Goal: Information Seeking & Learning: Learn about a topic

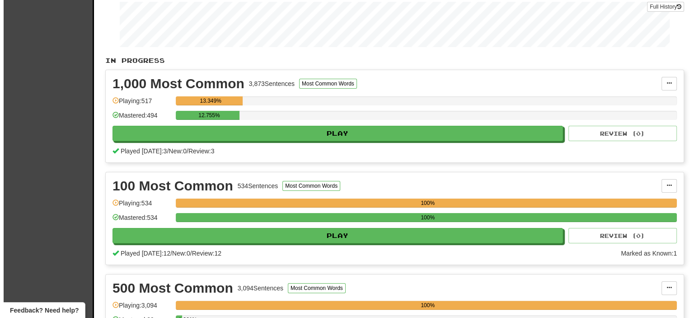
scroll to position [139, 0]
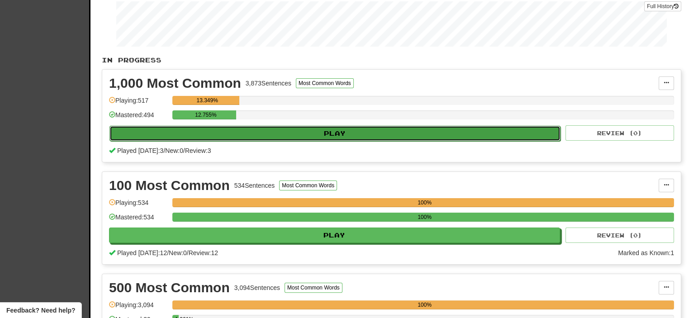
drag, startPoint x: 324, startPoint y: 132, endPoint x: 307, endPoint y: 132, distance: 16.3
click at [307, 132] on button "Play" at bounding box center [334, 133] width 451 height 15
select select "**"
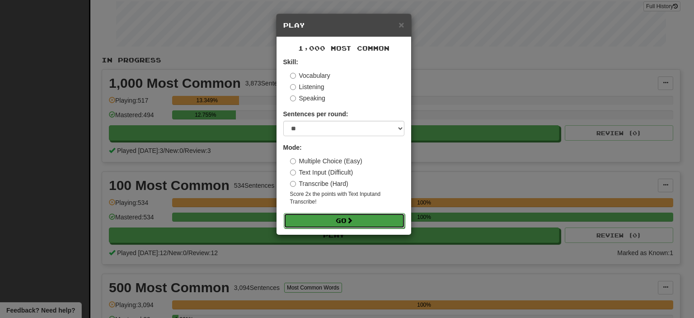
click at [344, 221] on button "Go" at bounding box center [344, 220] width 121 height 15
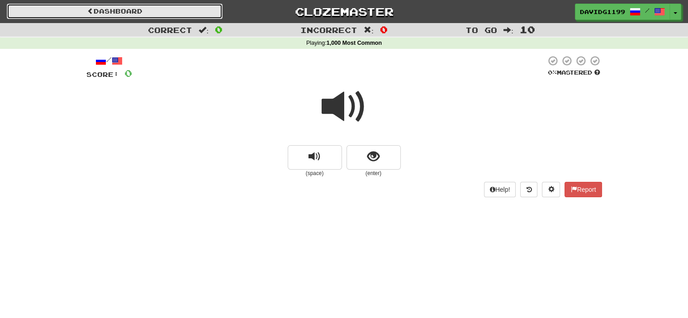
click at [156, 11] on link "Dashboard" at bounding box center [115, 11] width 216 height 15
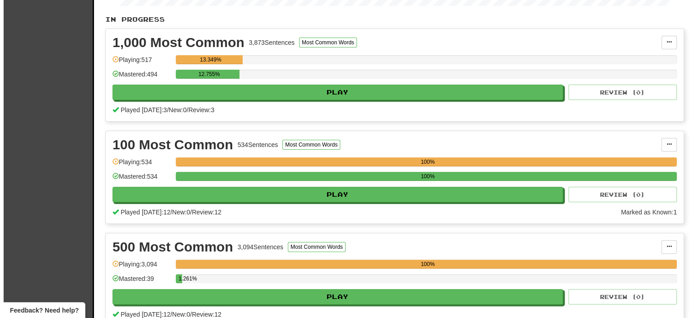
scroll to position [180, 0]
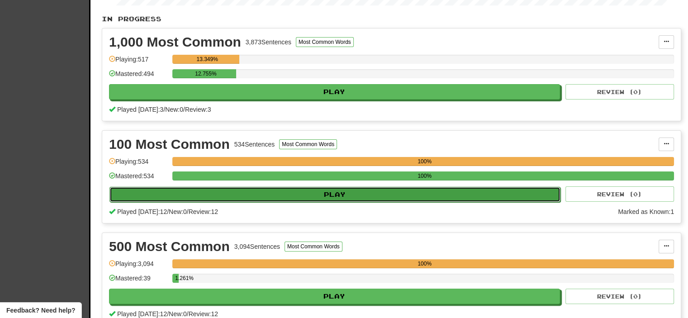
click at [339, 193] on button "Play" at bounding box center [334, 194] width 451 height 15
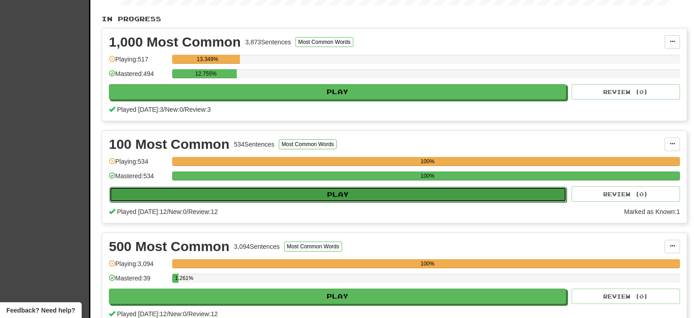
select select "**"
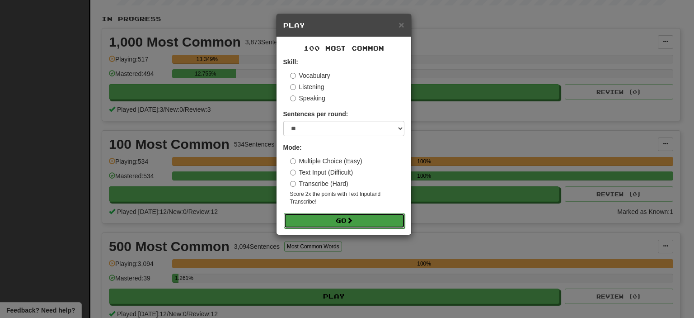
click at [344, 220] on button "Go" at bounding box center [344, 220] width 121 height 15
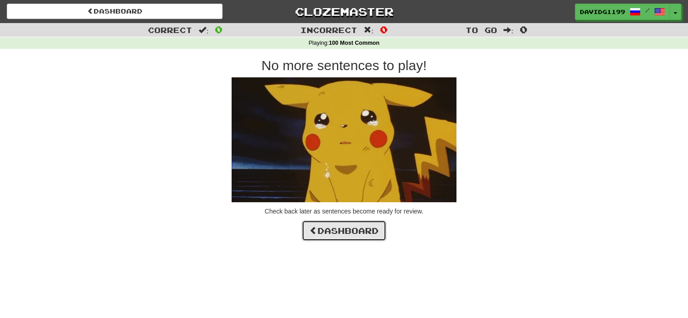
click at [345, 232] on link "Dashboard" at bounding box center [344, 230] width 85 height 21
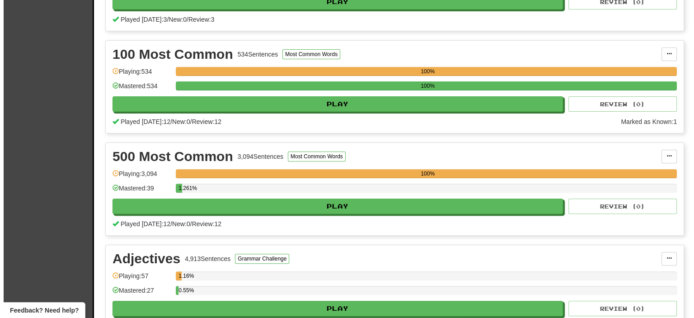
scroll to position [271, 0]
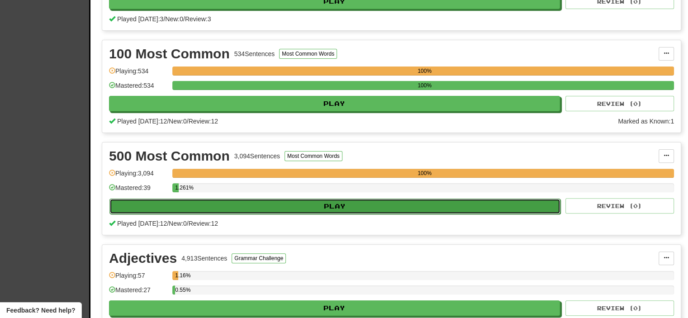
drag, startPoint x: 343, startPoint y: 205, endPoint x: 334, endPoint y: 204, distance: 9.5
click at [334, 204] on button "Play" at bounding box center [334, 205] width 451 height 15
select select "**"
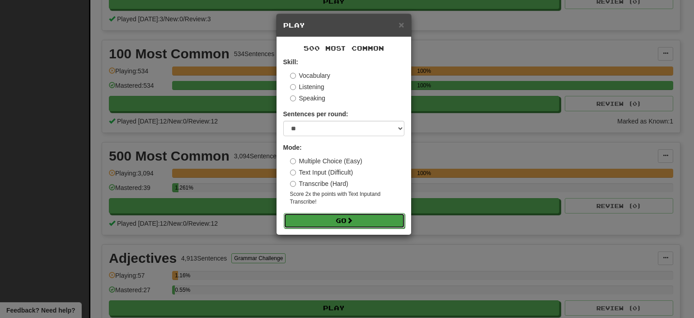
click at [335, 221] on button "Go" at bounding box center [344, 220] width 121 height 15
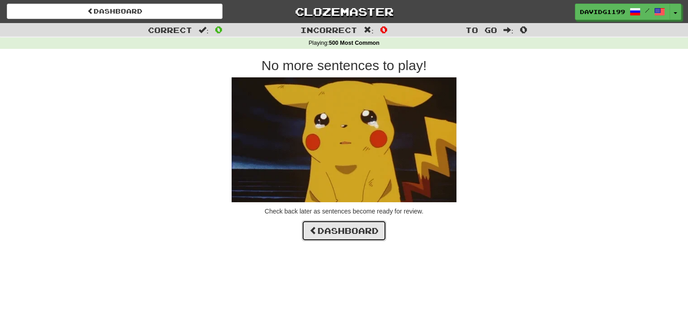
click at [340, 231] on link "Dashboard" at bounding box center [344, 230] width 85 height 21
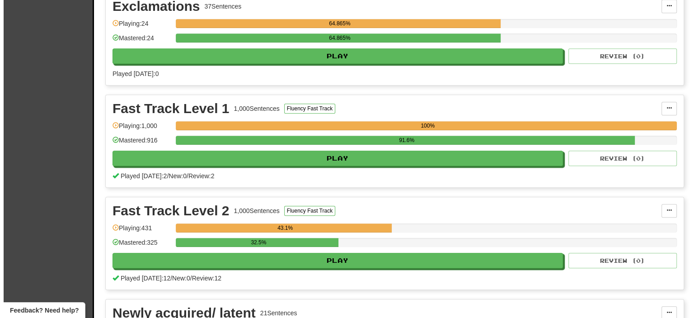
scroll to position [730, 0]
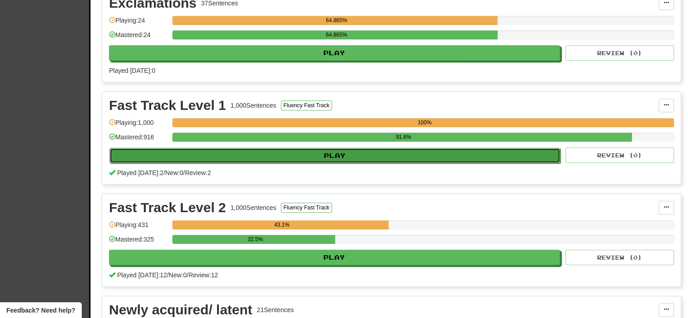
click at [358, 149] on button "Play" at bounding box center [334, 155] width 451 height 15
select select "**"
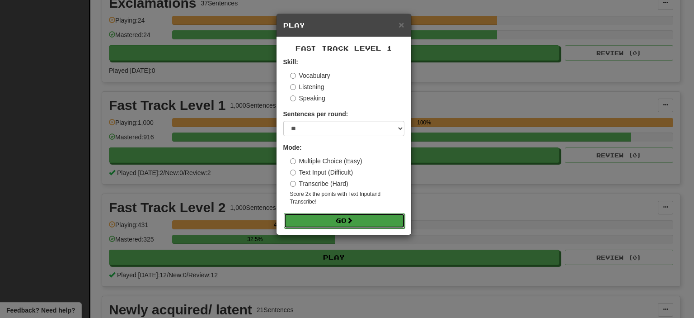
click at [350, 218] on span at bounding box center [350, 220] width 6 height 6
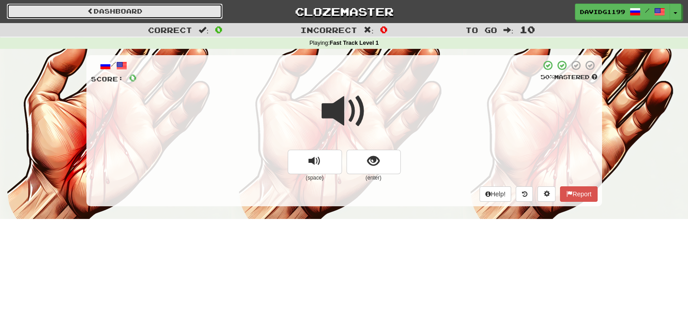
click at [146, 9] on link "Dashboard" at bounding box center [115, 11] width 216 height 15
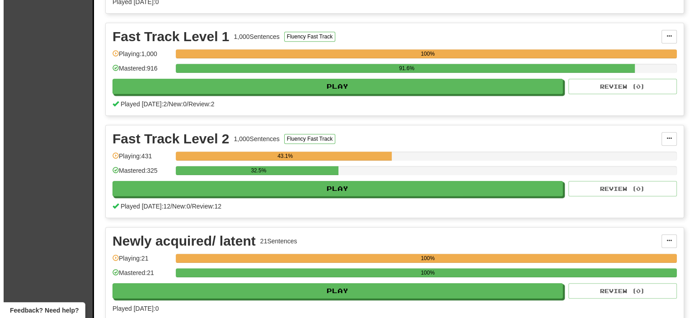
scroll to position [799, 0]
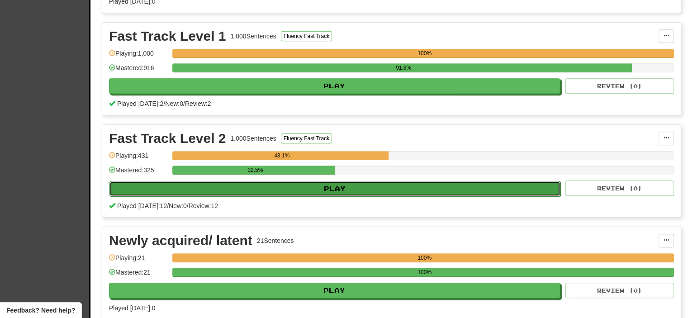
click at [314, 187] on button "Play" at bounding box center [334, 188] width 451 height 15
select select "**"
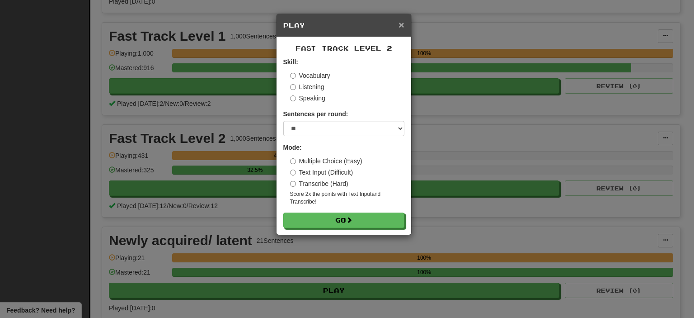
click at [401, 26] on span "×" at bounding box center [401, 24] width 5 height 10
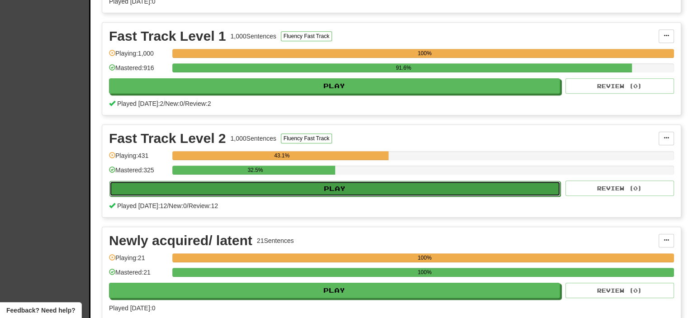
click at [341, 184] on button "Play" at bounding box center [334, 188] width 451 height 15
select select "**"
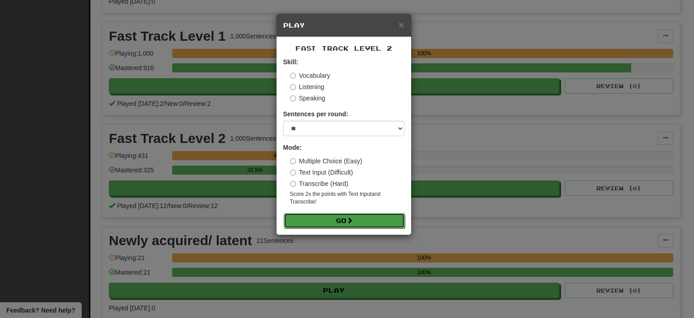
drag, startPoint x: 338, startPoint y: 218, endPoint x: 328, endPoint y: 221, distance: 10.2
click at [328, 221] on button "Go" at bounding box center [344, 220] width 121 height 15
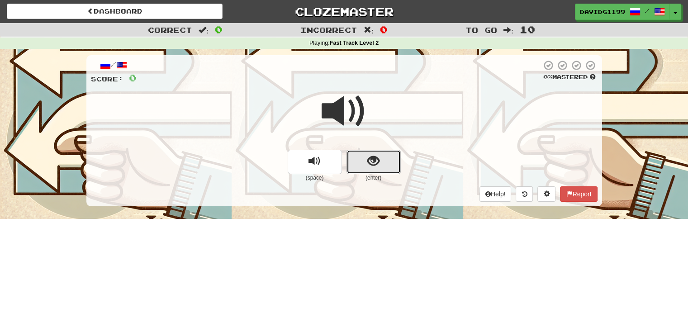
click at [362, 160] on button "show sentence" at bounding box center [373, 162] width 54 height 24
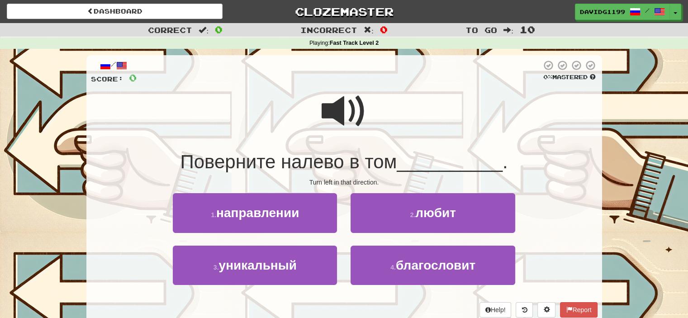
click at [344, 116] on span at bounding box center [343, 111] width 45 height 45
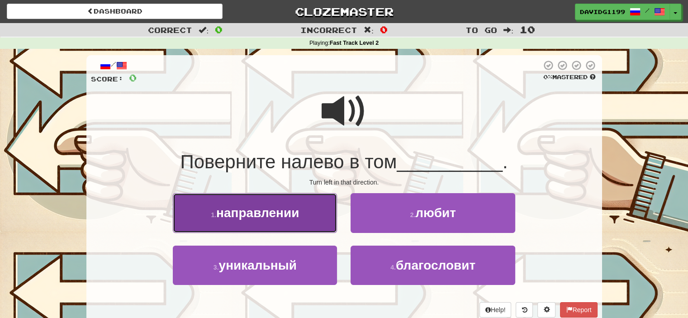
drag, startPoint x: 312, startPoint y: 216, endPoint x: 292, endPoint y: 211, distance: 20.4
click at [292, 211] on span "направлении" at bounding box center [257, 213] width 83 height 14
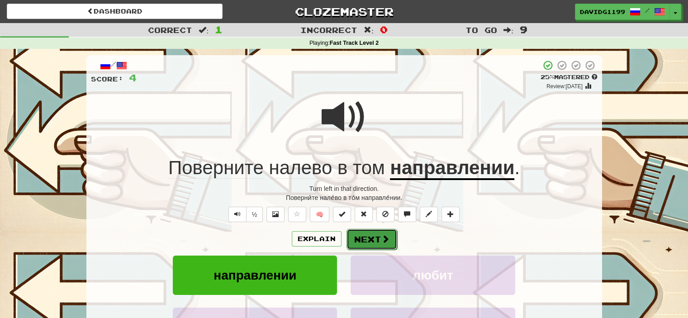
click at [377, 235] on button "Next" at bounding box center [371, 239] width 51 height 21
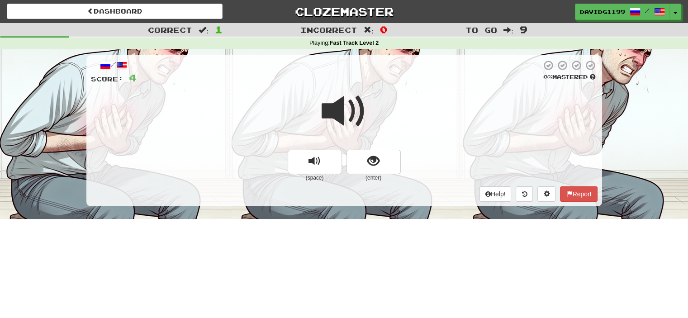
click at [349, 121] on span at bounding box center [343, 111] width 45 height 45
click at [360, 160] on button "show sentence" at bounding box center [373, 162] width 54 height 24
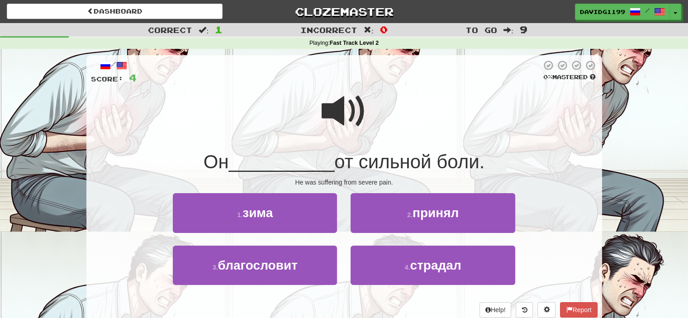
click at [348, 113] on span at bounding box center [343, 111] width 45 height 45
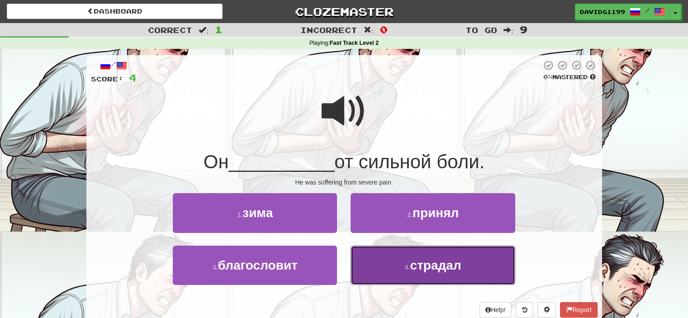
click at [423, 262] on span "страдал" at bounding box center [435, 265] width 51 height 14
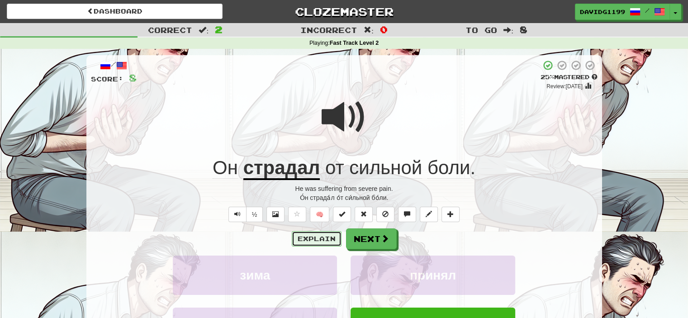
drag, startPoint x: 325, startPoint y: 240, endPoint x: 302, endPoint y: 238, distance: 23.6
click at [302, 238] on button "Explain" at bounding box center [317, 238] width 50 height 15
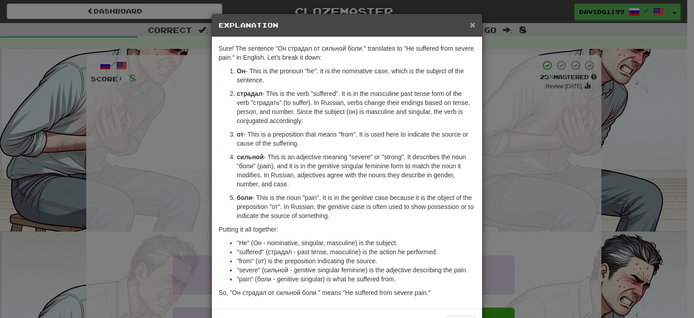
click at [470, 24] on span "×" at bounding box center [472, 24] width 5 height 10
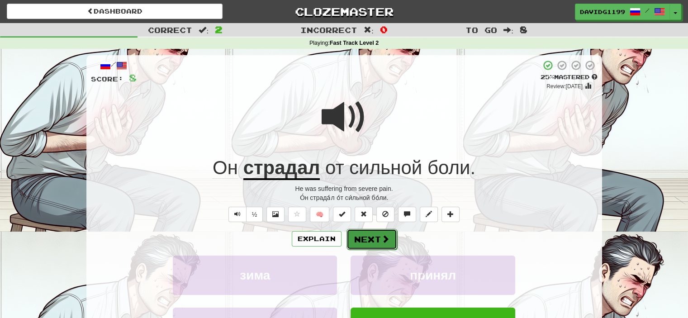
click at [378, 238] on button "Next" at bounding box center [371, 239] width 51 height 21
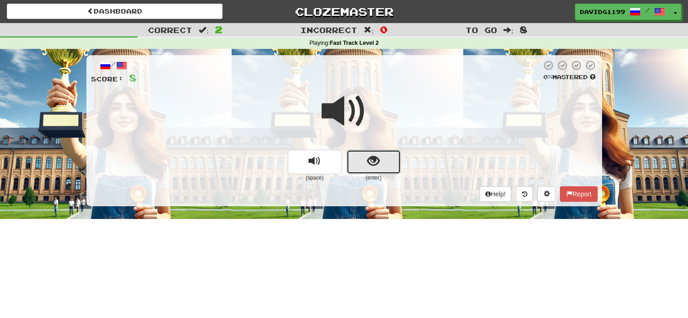
click at [355, 159] on button "show sentence" at bounding box center [373, 162] width 54 height 24
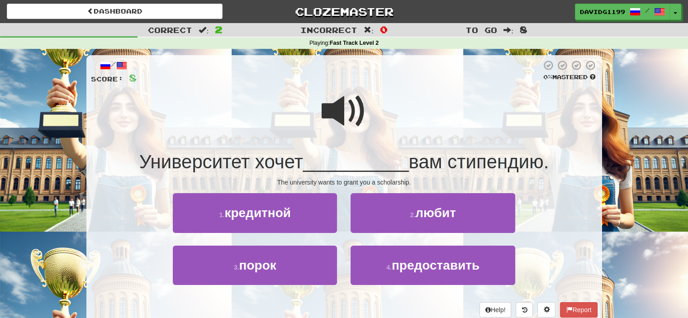
click at [347, 113] on span at bounding box center [343, 111] width 45 height 45
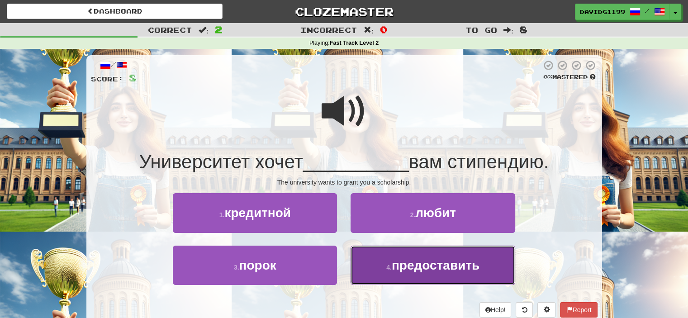
click at [427, 262] on span "предоставить" at bounding box center [436, 265] width 88 height 14
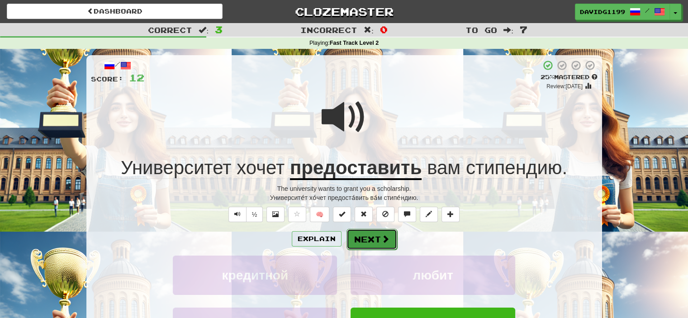
click at [379, 235] on button "Next" at bounding box center [371, 239] width 51 height 21
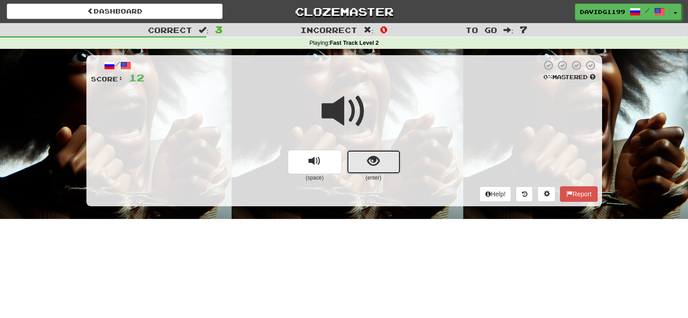
click at [381, 162] on button "show sentence" at bounding box center [373, 162] width 54 height 24
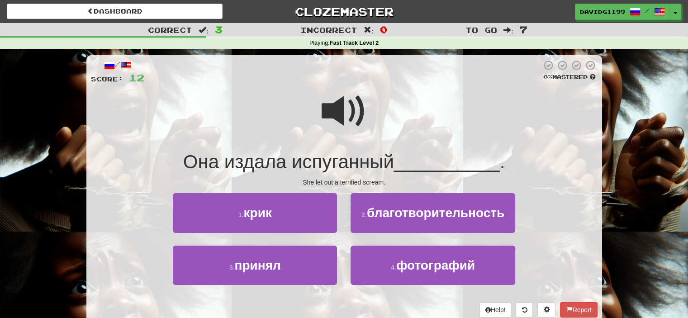
click at [346, 107] on span at bounding box center [343, 111] width 45 height 45
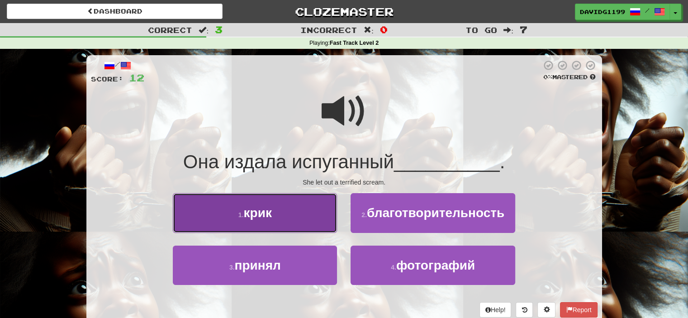
click at [261, 215] on span "крик" at bounding box center [257, 213] width 28 height 14
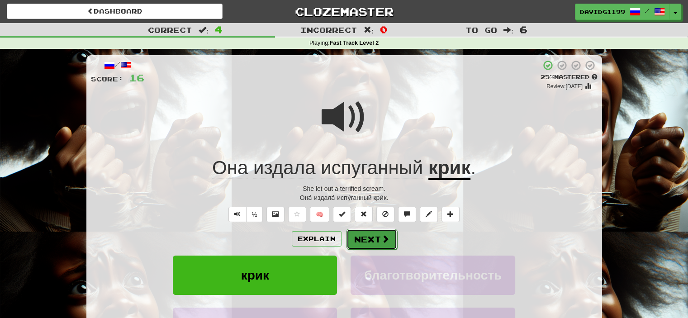
click at [369, 235] on button "Next" at bounding box center [371, 239] width 51 height 21
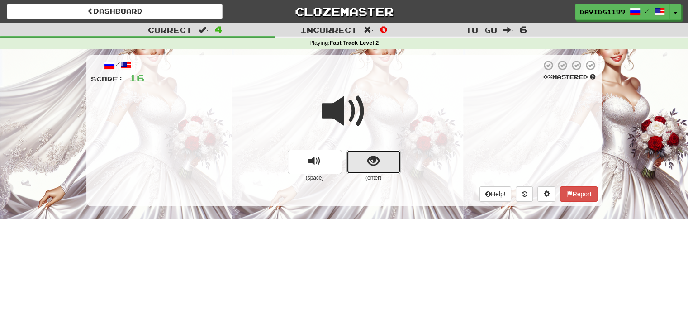
click at [363, 156] on button "show sentence" at bounding box center [373, 162] width 54 height 24
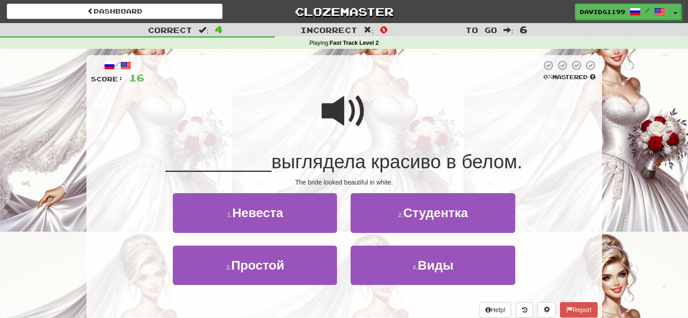
click at [354, 118] on span at bounding box center [343, 111] width 45 height 45
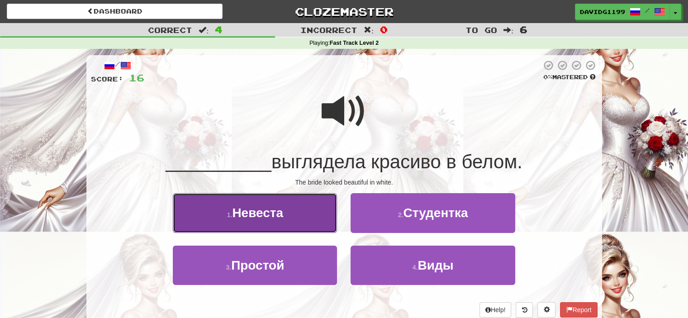
click at [289, 213] on button "1 . Невеста" at bounding box center [255, 212] width 164 height 39
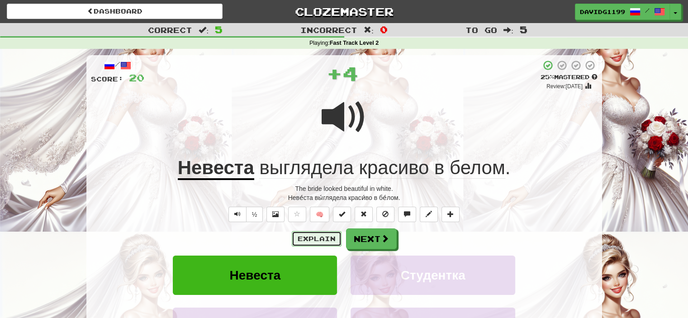
click at [313, 238] on button "Explain" at bounding box center [317, 238] width 50 height 15
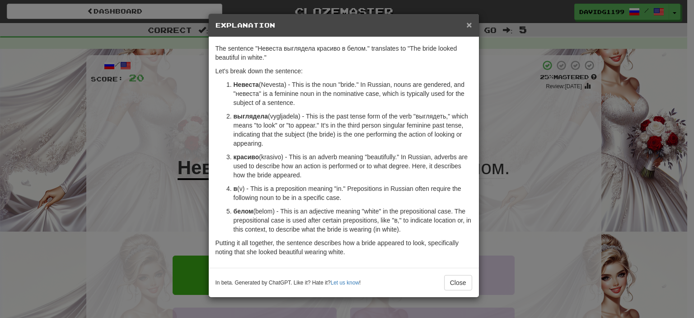
click at [468, 25] on span "×" at bounding box center [469, 24] width 5 height 10
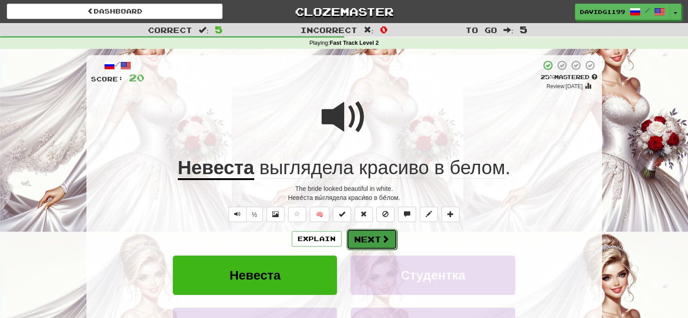
click at [374, 236] on button "Next" at bounding box center [371, 239] width 51 height 21
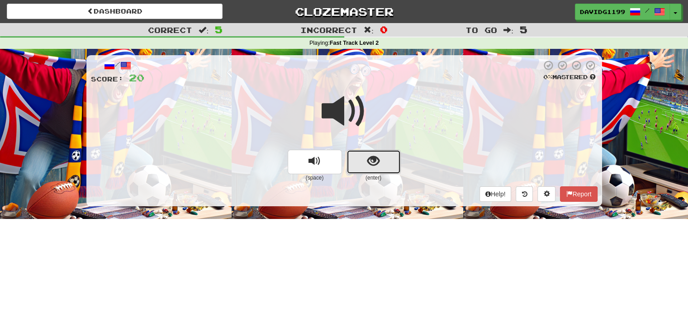
click at [361, 159] on button "show sentence" at bounding box center [373, 162] width 54 height 24
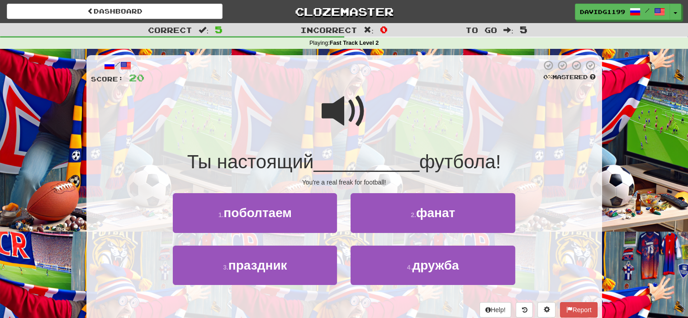
click at [331, 104] on span at bounding box center [343, 111] width 45 height 45
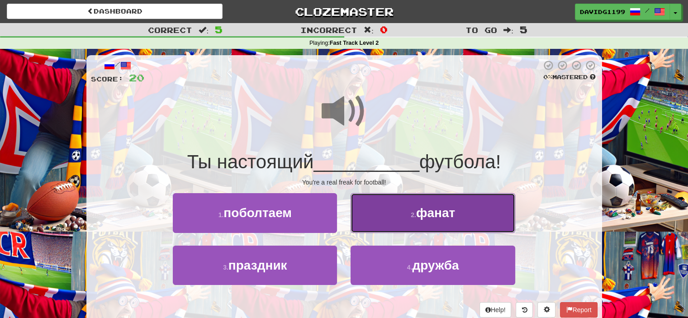
click at [410, 218] on small "2 ." at bounding box center [412, 214] width 5 height 7
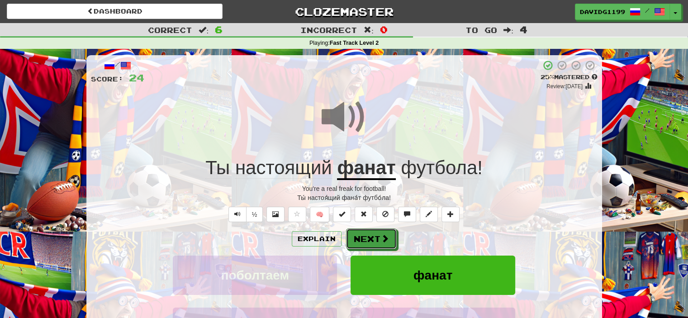
drag, startPoint x: 365, startPoint y: 238, endPoint x: 360, endPoint y: 238, distance: 5.0
click at [360, 238] on button "Next" at bounding box center [371, 238] width 51 height 21
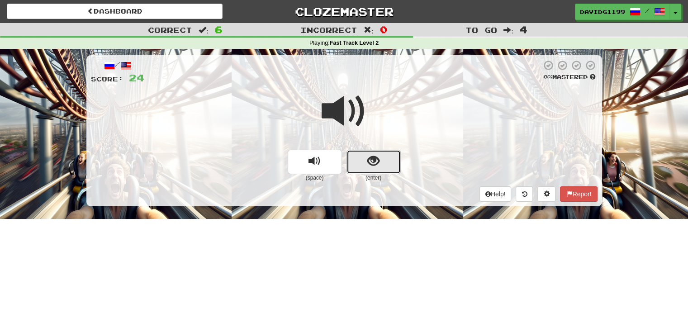
click at [360, 162] on button "show sentence" at bounding box center [373, 162] width 54 height 24
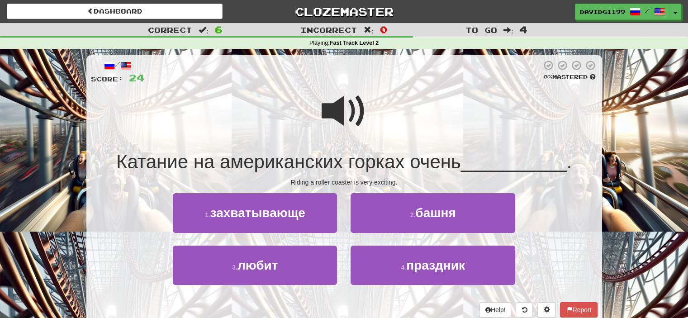
click at [347, 123] on span at bounding box center [343, 111] width 45 height 45
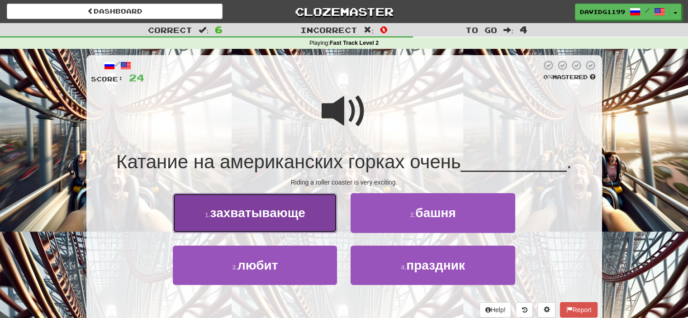
click at [297, 215] on span "захватывающе" at bounding box center [257, 213] width 95 height 14
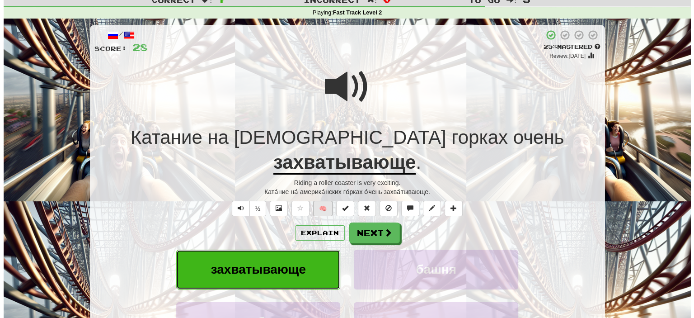
scroll to position [29, 0]
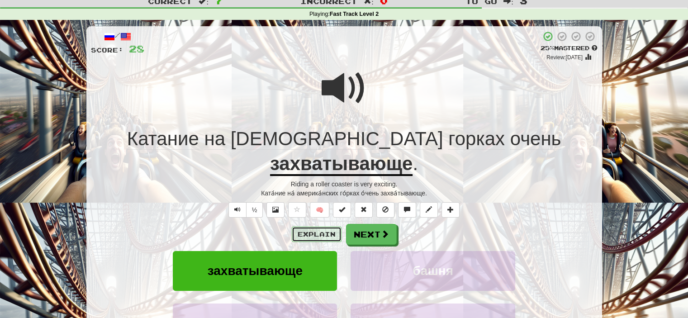
click at [316, 226] on button "Explain" at bounding box center [317, 233] width 50 height 15
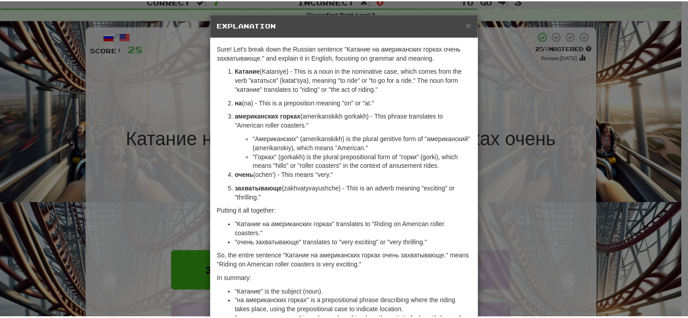
scroll to position [10, 0]
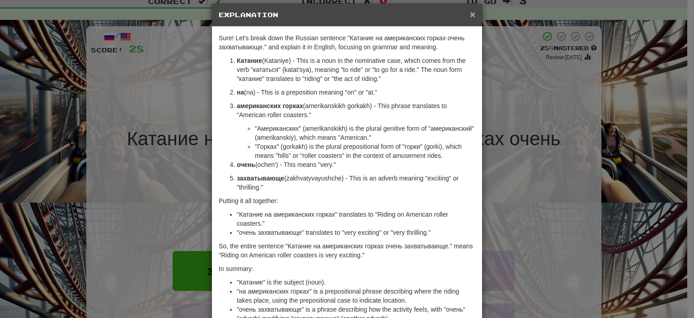
click at [470, 13] on span "×" at bounding box center [472, 14] width 5 height 10
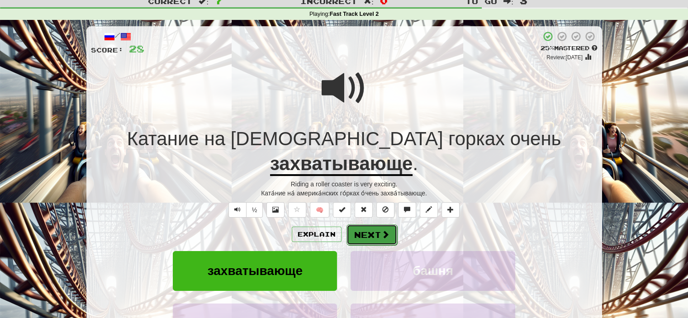
click at [373, 224] on button "Next" at bounding box center [371, 234] width 51 height 21
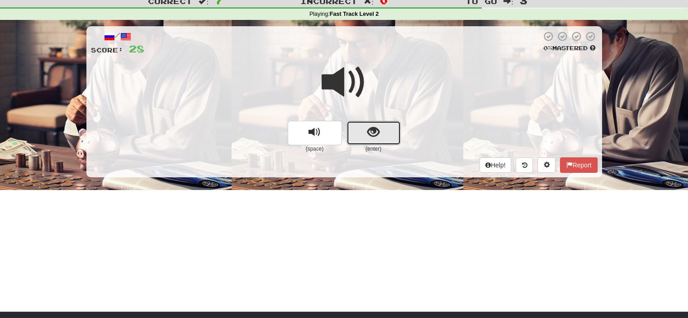
click at [357, 133] on button "show sentence" at bounding box center [373, 133] width 54 height 24
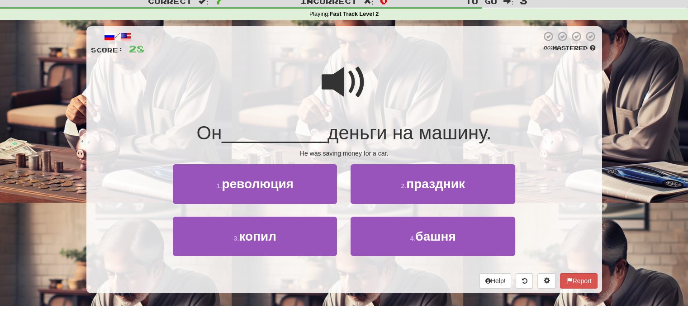
click at [336, 89] on span at bounding box center [343, 82] width 45 height 45
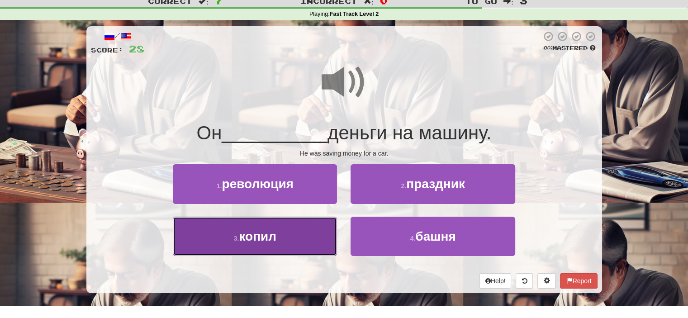
click at [288, 236] on button "3 . копил" at bounding box center [255, 236] width 164 height 39
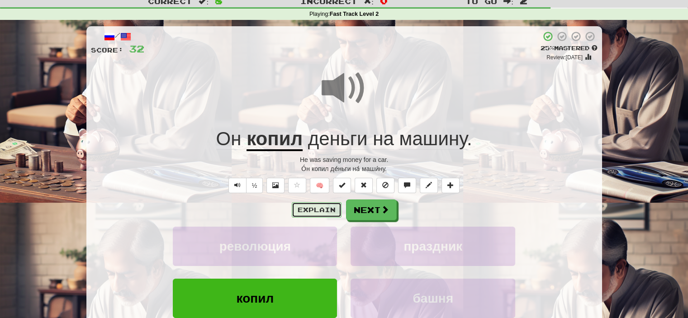
click at [319, 207] on button "Explain" at bounding box center [317, 209] width 50 height 15
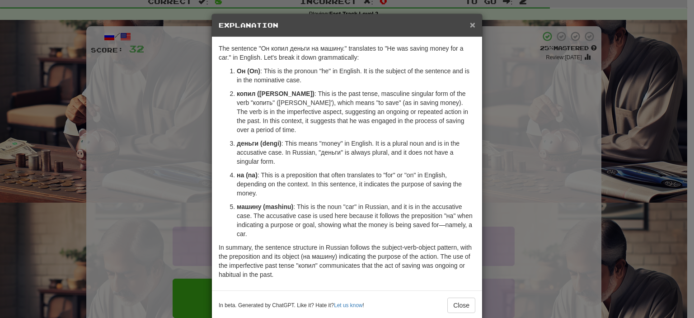
click at [470, 23] on span "×" at bounding box center [472, 24] width 5 height 10
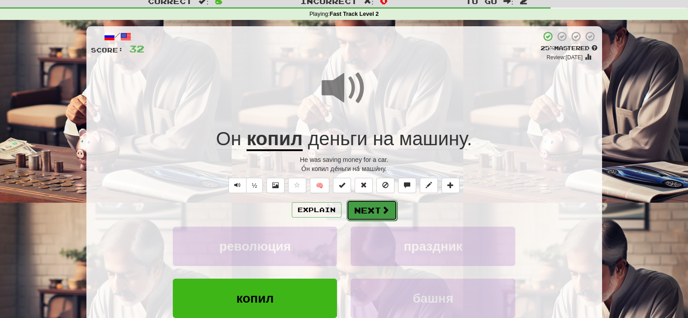
click at [374, 208] on button "Next" at bounding box center [371, 210] width 51 height 21
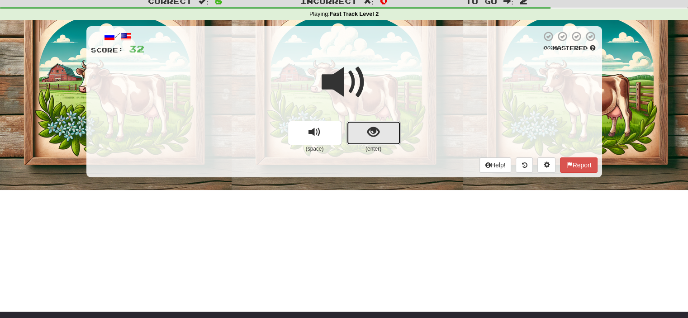
click at [359, 132] on button "show sentence" at bounding box center [373, 133] width 54 height 24
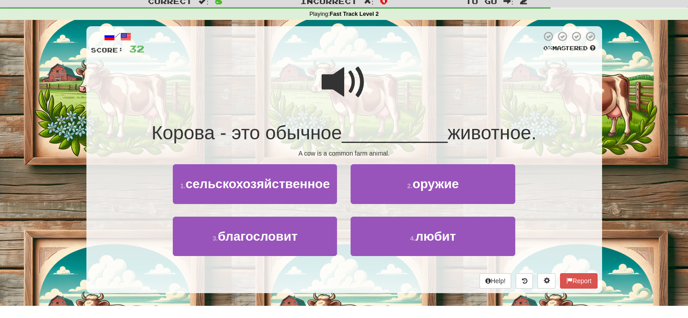
click at [343, 86] on span at bounding box center [343, 82] width 45 height 45
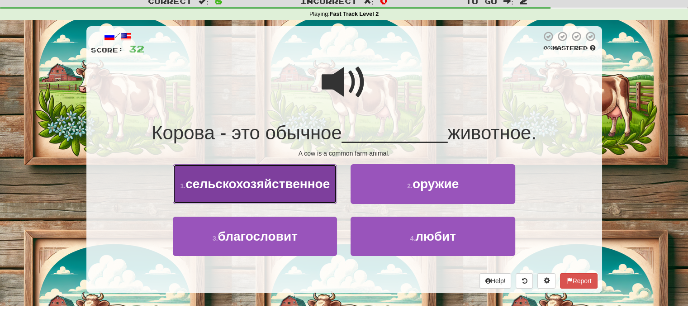
click at [267, 186] on span "сельскохозяйственное" at bounding box center [257, 184] width 144 height 14
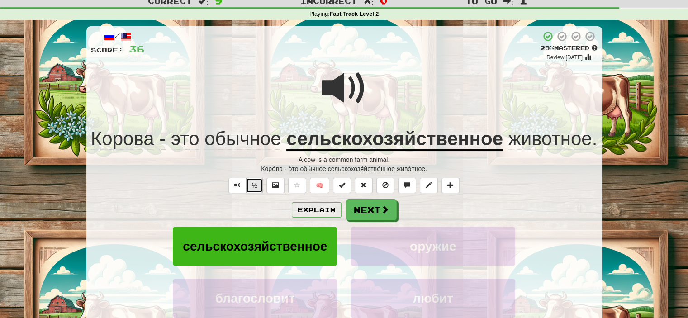
click at [255, 182] on button "½" at bounding box center [254, 185] width 17 height 15
click at [251, 186] on button "½" at bounding box center [254, 185] width 17 height 15
click at [371, 204] on button "Next" at bounding box center [371, 210] width 51 height 21
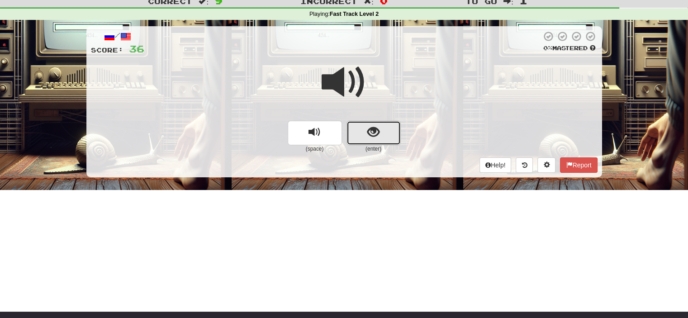
click at [365, 130] on button "show sentence" at bounding box center [373, 133] width 54 height 24
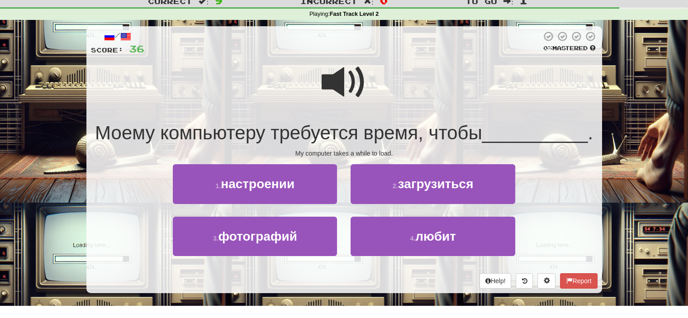
click at [336, 83] on span at bounding box center [343, 82] width 45 height 45
click at [338, 82] on span at bounding box center [343, 82] width 45 height 45
click at [345, 77] on span at bounding box center [343, 82] width 45 height 45
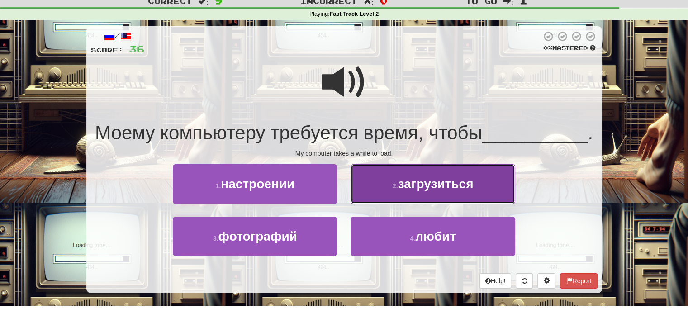
click at [447, 190] on span "загрузиться" at bounding box center [435, 184] width 75 height 14
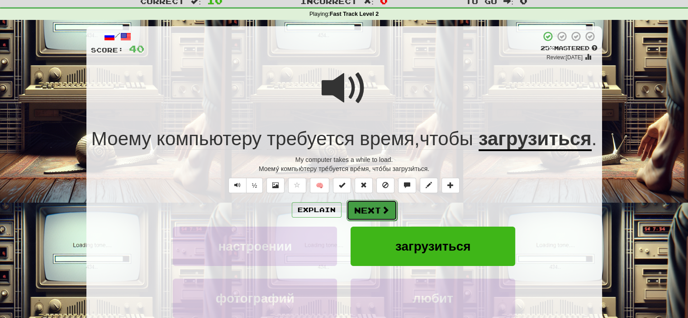
click at [369, 221] on button "Next" at bounding box center [371, 210] width 51 height 21
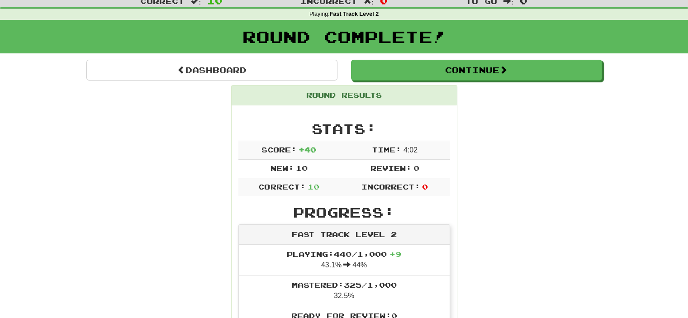
click at [378, 215] on h2 "Progress:" at bounding box center [344, 212] width 212 height 15
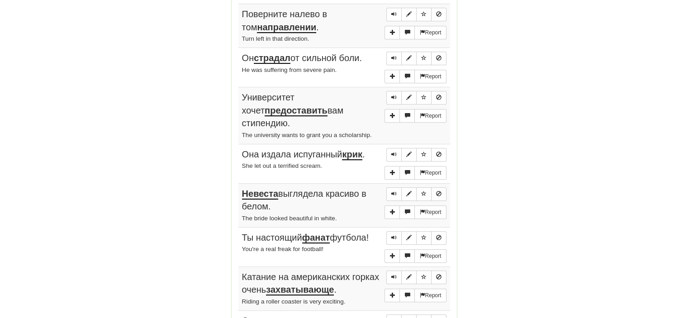
scroll to position [482, 0]
click at [392, 11] on span "Sentence controls" at bounding box center [393, 13] width 5 height 5
click at [393, 55] on span "Sentence controls" at bounding box center [393, 57] width 5 height 5
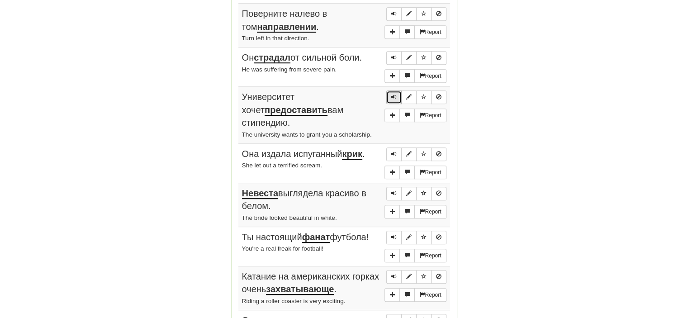
drag, startPoint x: 393, startPoint y: 92, endPoint x: 387, endPoint y: 92, distance: 5.4
click at [387, 92] on button "Sentence controls" at bounding box center [393, 97] width 15 height 14
click at [396, 151] on span "Sentence controls" at bounding box center [393, 153] width 5 height 5
click at [394, 151] on span "Sentence controls" at bounding box center [393, 153] width 5 height 5
click at [395, 151] on span "Sentence controls" at bounding box center [393, 153] width 5 height 5
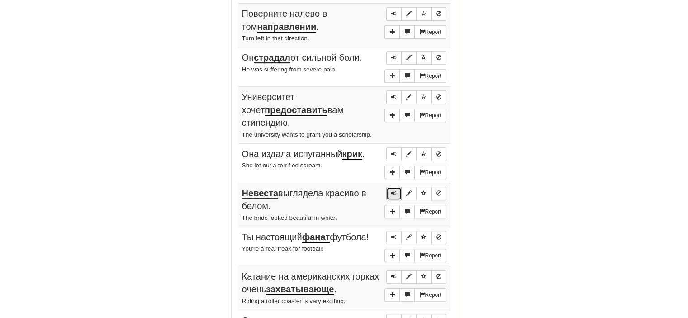
click at [394, 190] on span "Sentence controls" at bounding box center [393, 192] width 5 height 5
click at [393, 234] on span "Sentence controls" at bounding box center [393, 236] width 5 height 5
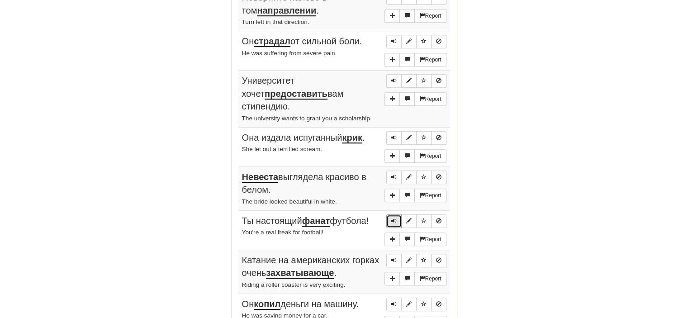
scroll to position [504, 0]
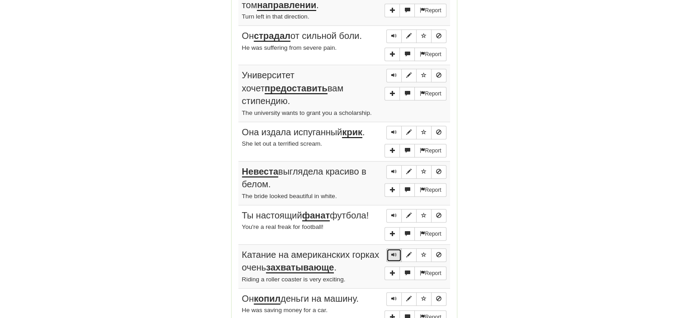
click at [392, 252] on span "Sentence controls" at bounding box center [393, 254] width 5 height 5
click at [393, 296] on span "Sentence controls" at bounding box center [393, 298] width 5 height 5
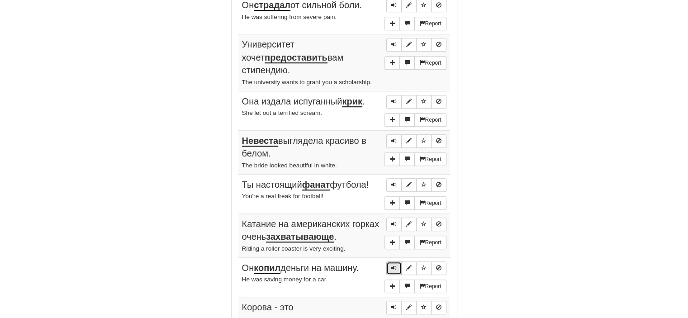
scroll to position [625, 0]
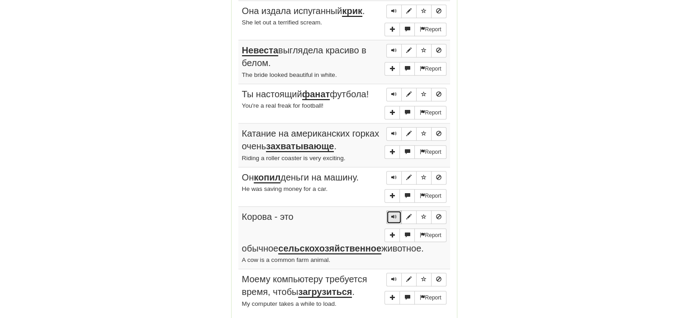
click at [396, 214] on span "Sentence controls" at bounding box center [393, 216] width 5 height 5
click at [394, 276] on span "Sentence controls" at bounding box center [393, 278] width 5 height 5
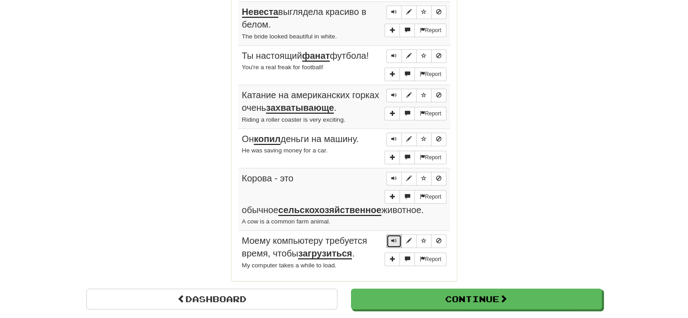
scroll to position [665, 0]
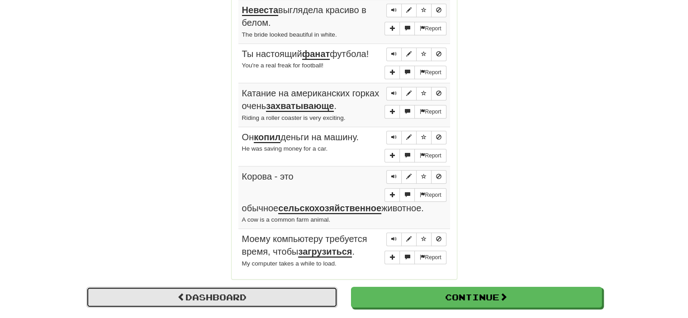
click at [252, 287] on link "Dashboard" at bounding box center [211, 297] width 251 height 21
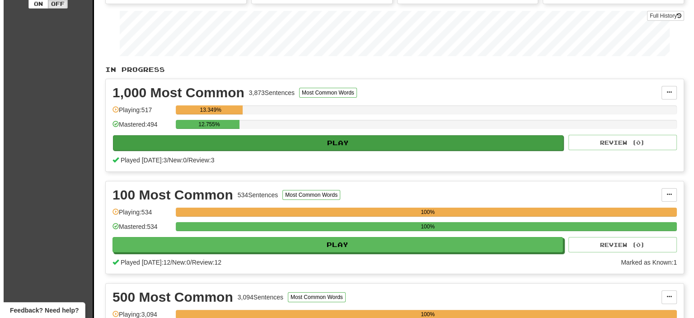
scroll to position [128, 0]
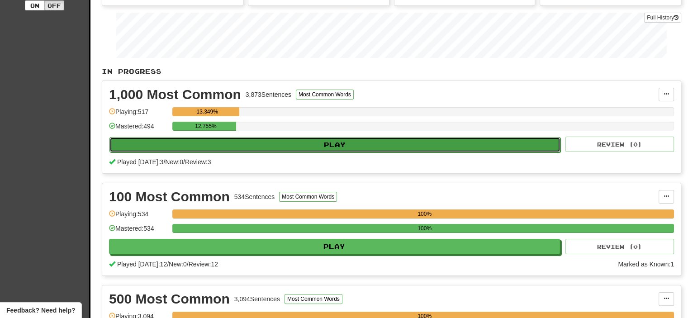
click at [327, 143] on button "Play" at bounding box center [334, 144] width 451 height 15
select select "**"
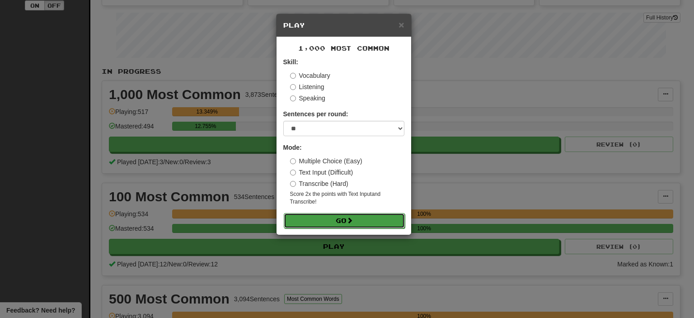
click at [339, 220] on button "Go" at bounding box center [344, 220] width 121 height 15
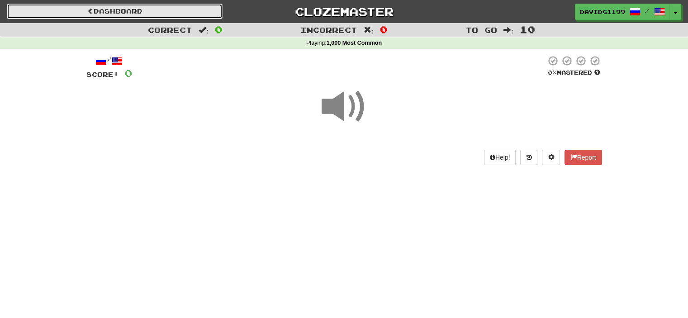
click at [137, 11] on link "Dashboard" at bounding box center [115, 11] width 216 height 15
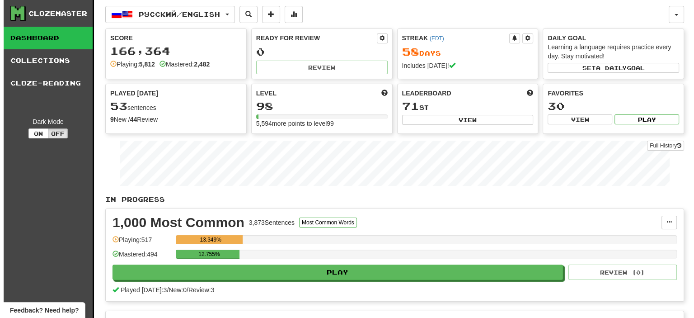
scroll to position [137, 0]
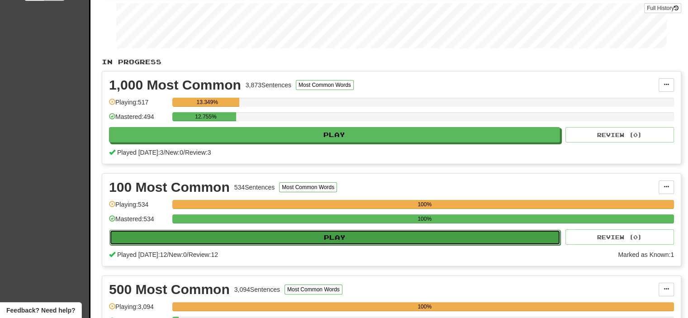
drag, startPoint x: 332, startPoint y: 236, endPoint x: 289, endPoint y: 238, distance: 43.0
drag, startPoint x: 289, startPoint y: 238, endPoint x: 277, endPoint y: 238, distance: 12.2
click at [277, 238] on button "Play" at bounding box center [334, 237] width 451 height 15
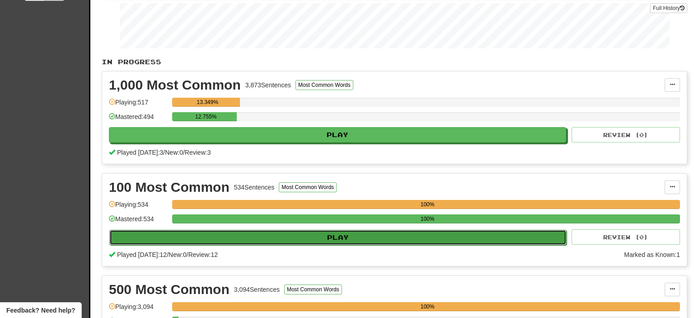
select select "**"
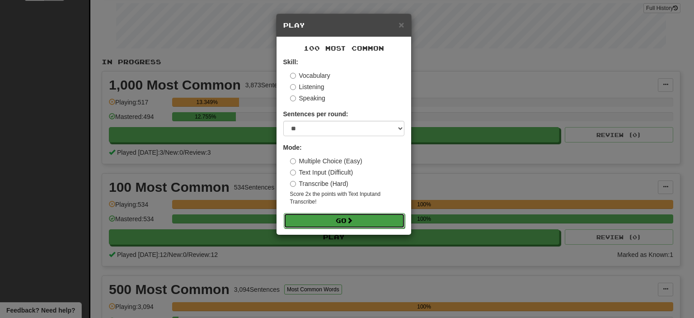
click at [318, 218] on button "Go" at bounding box center [344, 220] width 121 height 15
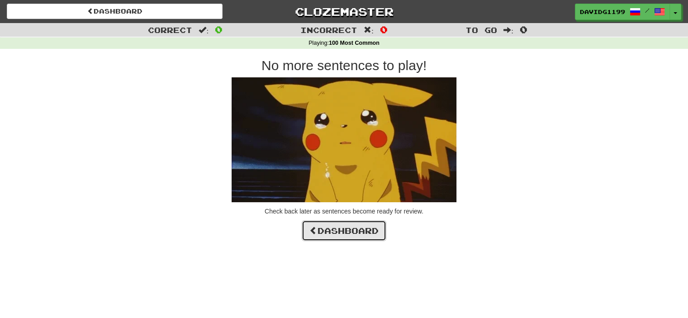
click at [344, 230] on link "Dashboard" at bounding box center [344, 230] width 85 height 21
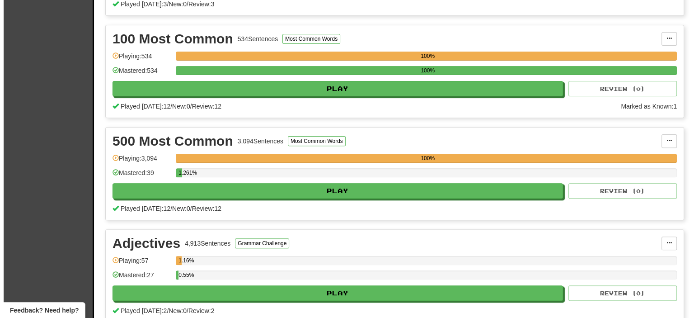
scroll to position [287, 0]
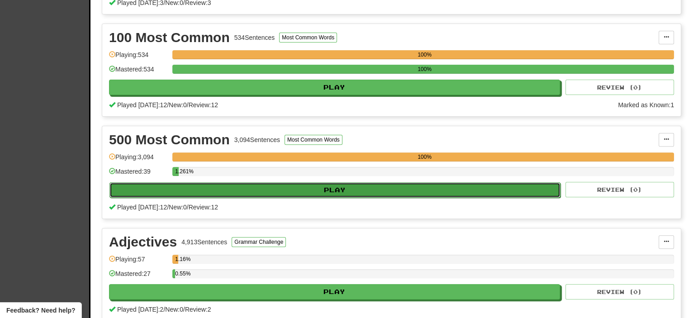
click at [344, 187] on button "Play" at bounding box center [334, 189] width 451 height 15
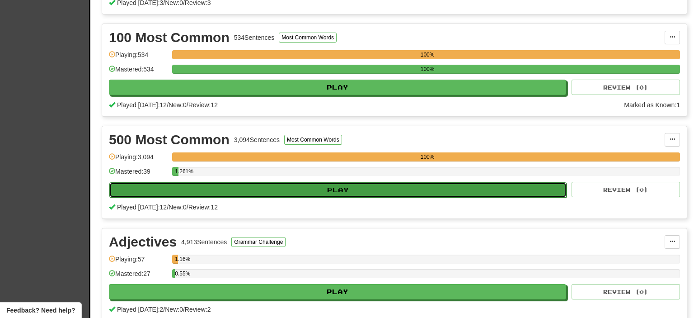
select select "**"
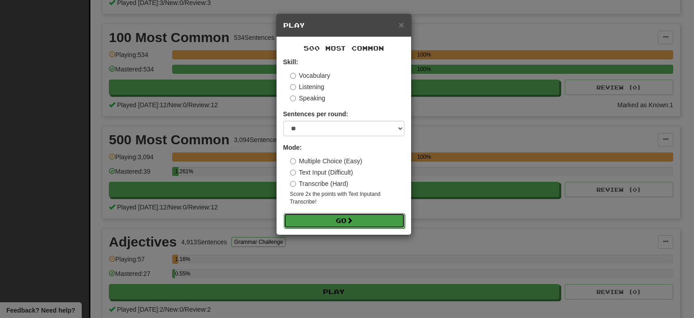
click at [344, 220] on button "Go" at bounding box center [344, 220] width 121 height 15
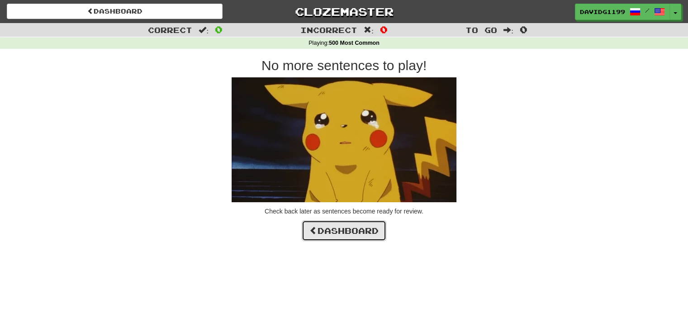
click at [347, 231] on link "Dashboard" at bounding box center [344, 230] width 85 height 21
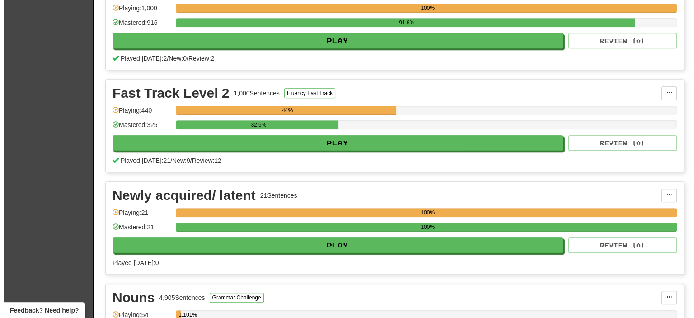
scroll to position [844, 0]
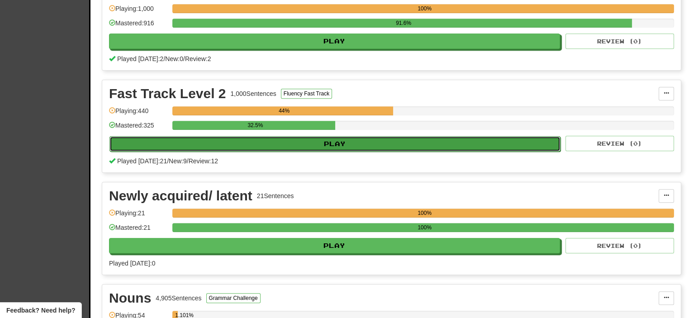
click at [351, 138] on button "Play" at bounding box center [334, 143] width 451 height 15
select select "**"
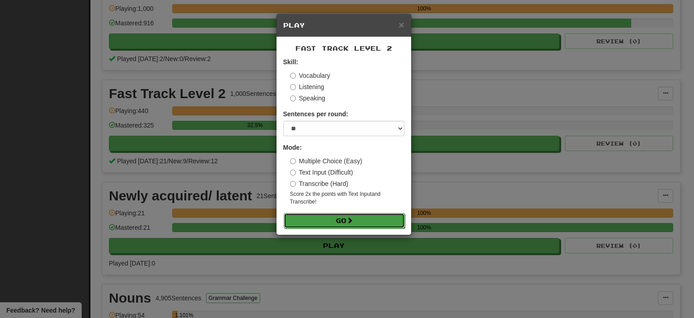
click at [343, 218] on button "Go" at bounding box center [344, 220] width 121 height 15
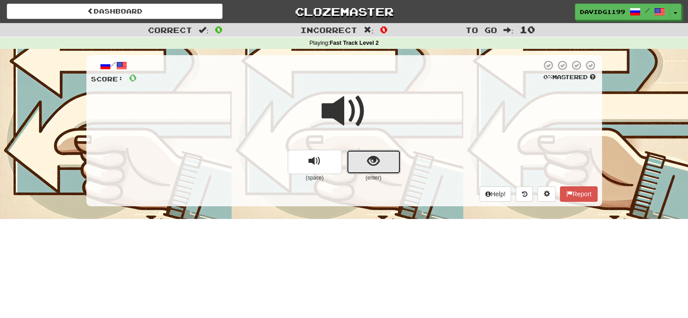
click at [361, 167] on button "show sentence" at bounding box center [373, 162] width 54 height 24
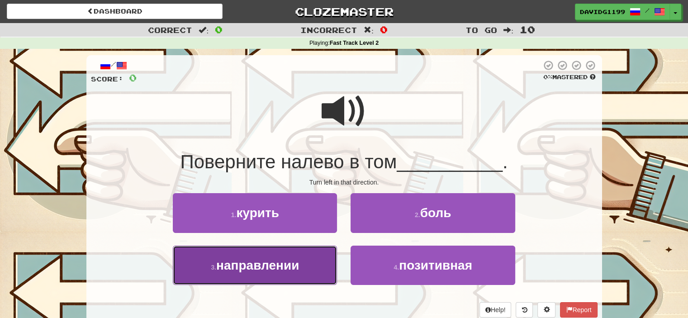
click at [291, 262] on span "направлении" at bounding box center [257, 265] width 83 height 14
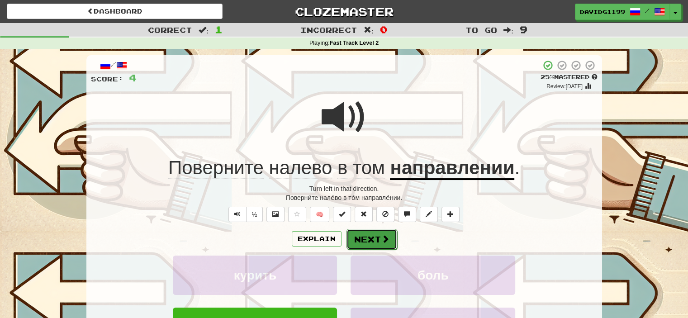
click at [372, 237] on button "Next" at bounding box center [371, 239] width 51 height 21
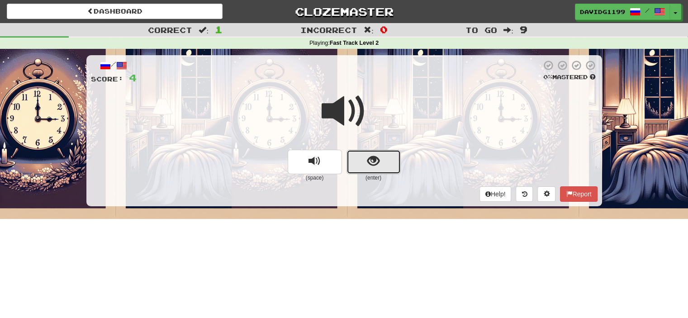
click at [368, 162] on span "show sentence" at bounding box center [373, 161] width 12 height 12
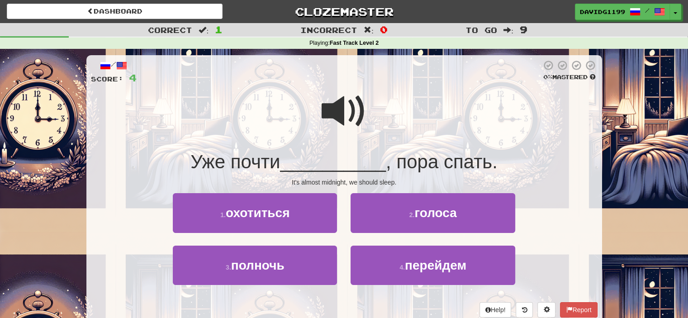
click at [349, 116] on span at bounding box center [343, 111] width 45 height 45
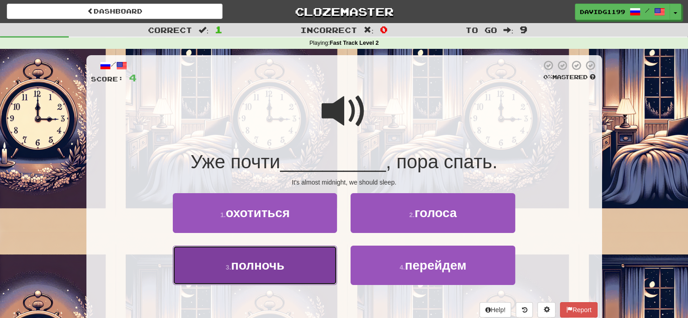
click at [306, 263] on button "3 . полночь" at bounding box center [255, 264] width 164 height 39
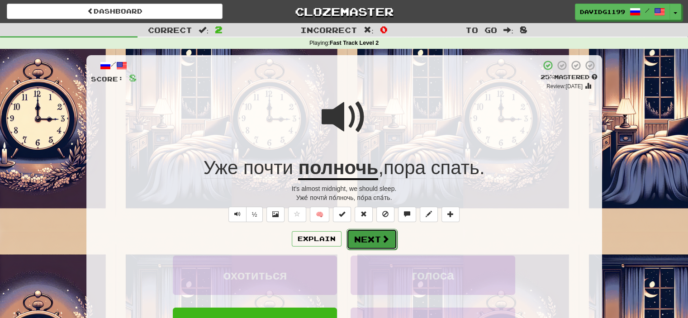
click at [376, 242] on button "Next" at bounding box center [371, 239] width 51 height 21
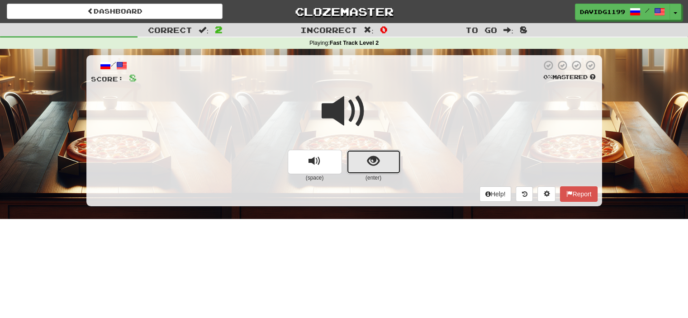
click at [355, 160] on button "show sentence" at bounding box center [373, 162] width 54 height 24
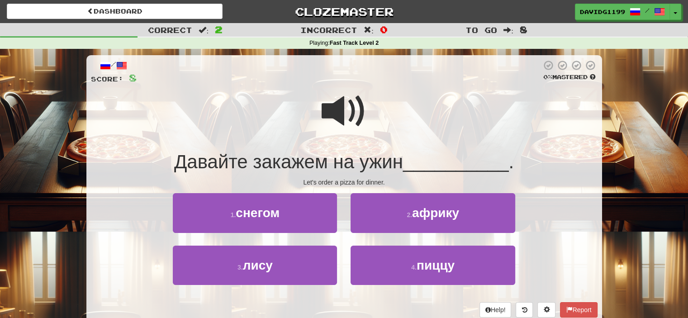
click at [349, 106] on span at bounding box center [343, 111] width 45 height 45
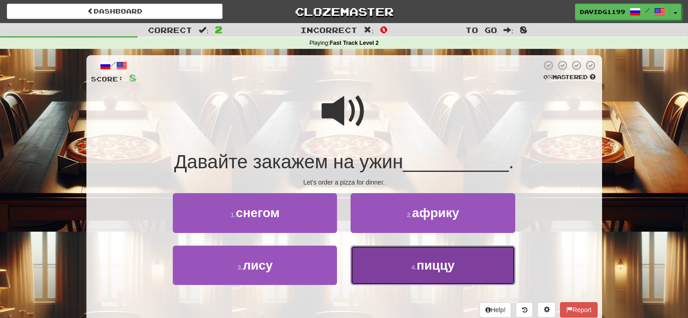
click at [404, 268] on button "4 . пиццу" at bounding box center [432, 264] width 164 height 39
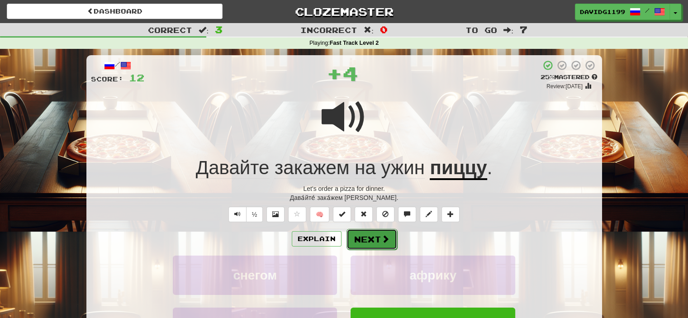
click at [373, 239] on button "Next" at bounding box center [371, 239] width 51 height 21
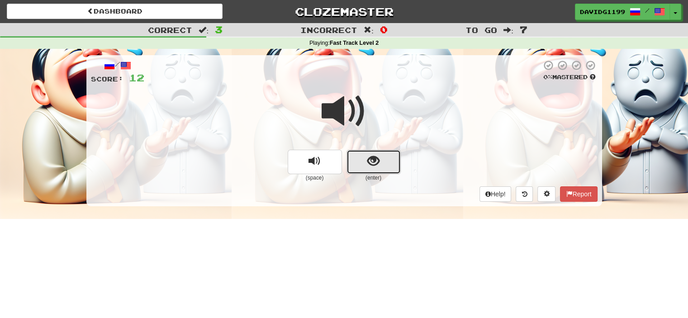
click at [364, 157] on button "show sentence" at bounding box center [373, 162] width 54 height 24
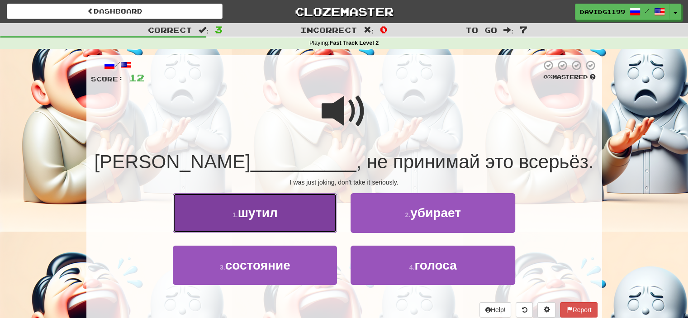
click at [319, 218] on button "1 . шутил" at bounding box center [255, 212] width 164 height 39
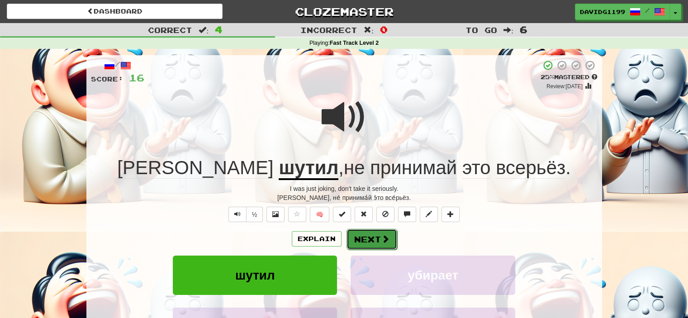
click at [353, 236] on button "Next" at bounding box center [371, 239] width 51 height 21
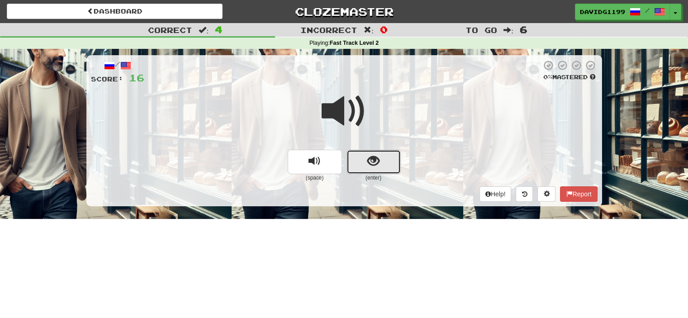
click at [360, 160] on button "show sentence" at bounding box center [373, 162] width 54 height 24
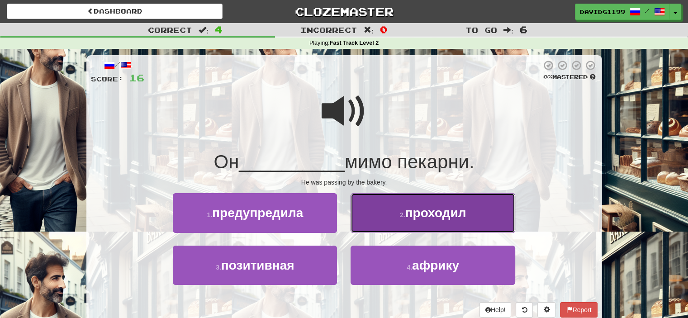
click at [393, 215] on button "2 . проходил" at bounding box center [432, 212] width 164 height 39
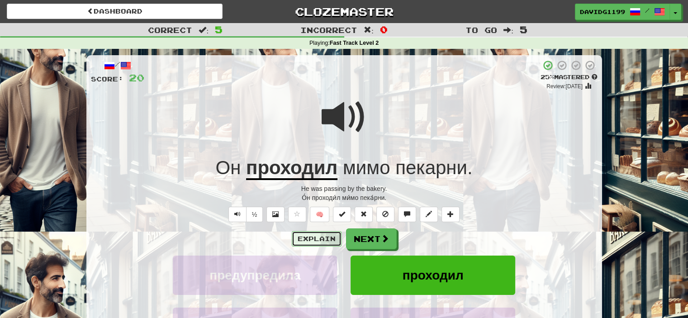
drag, startPoint x: 320, startPoint y: 239, endPoint x: 311, endPoint y: 240, distance: 8.6
click at [311, 240] on button "Explain" at bounding box center [317, 238] width 50 height 15
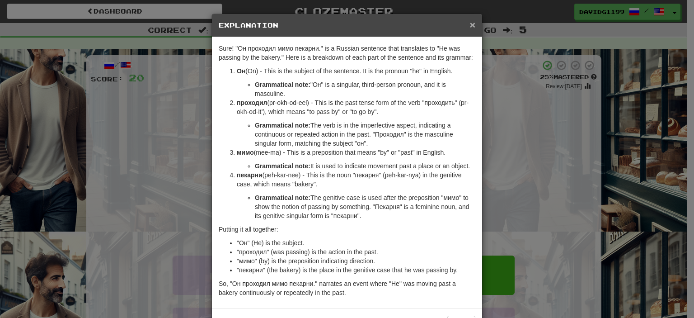
click at [470, 22] on span "×" at bounding box center [472, 24] width 5 height 10
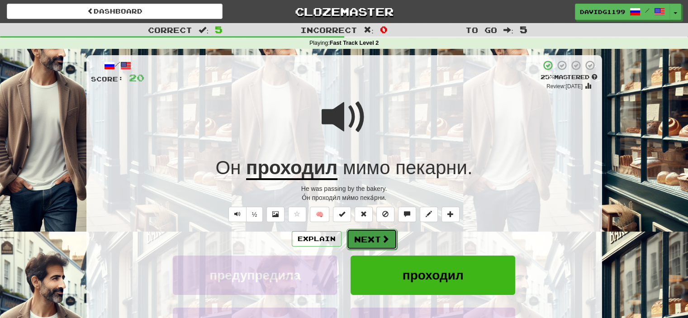
click at [368, 239] on button "Next" at bounding box center [371, 239] width 51 height 21
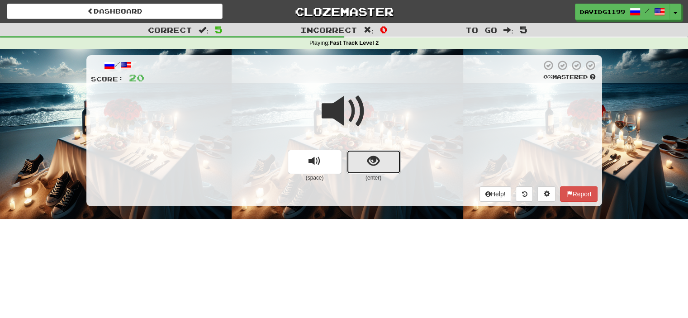
click at [365, 158] on button "show sentence" at bounding box center [373, 162] width 54 height 24
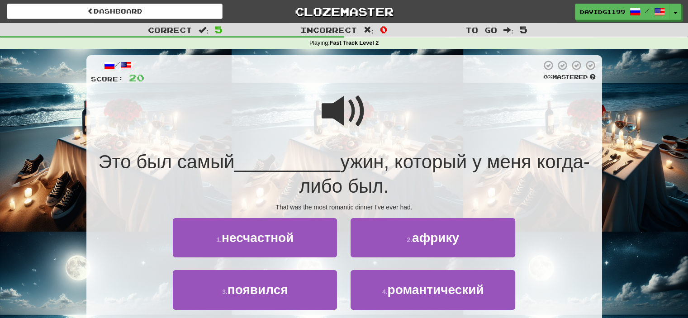
click at [345, 108] on span at bounding box center [343, 111] width 45 height 45
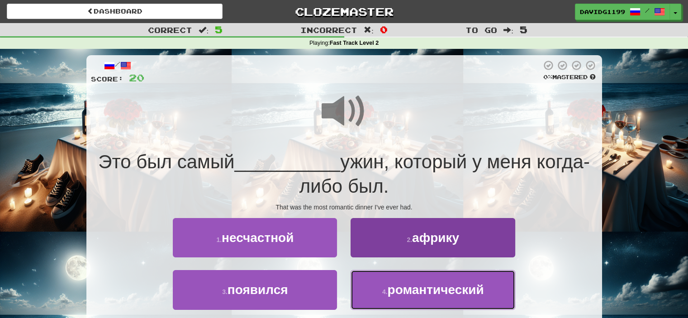
drag, startPoint x: 382, startPoint y: 291, endPoint x: 369, endPoint y: 290, distance: 12.7
click at [369, 290] on button "4 . романтический" at bounding box center [432, 289] width 164 height 39
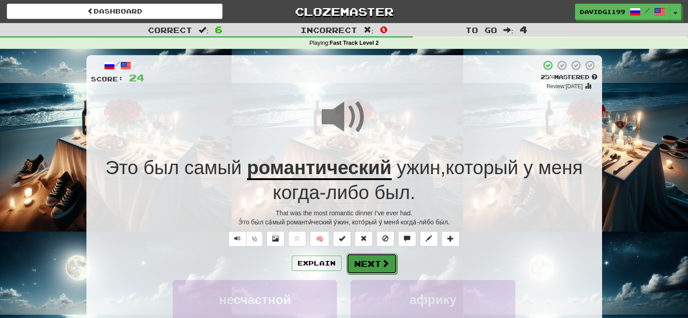
click at [368, 262] on button "Next" at bounding box center [371, 263] width 51 height 21
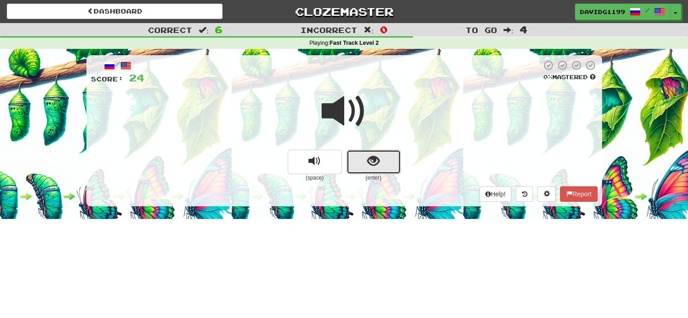
drag, startPoint x: 356, startPoint y: 164, endPoint x: 351, endPoint y: 162, distance: 5.3
click at [351, 162] on button "show sentence" at bounding box center [373, 162] width 54 height 24
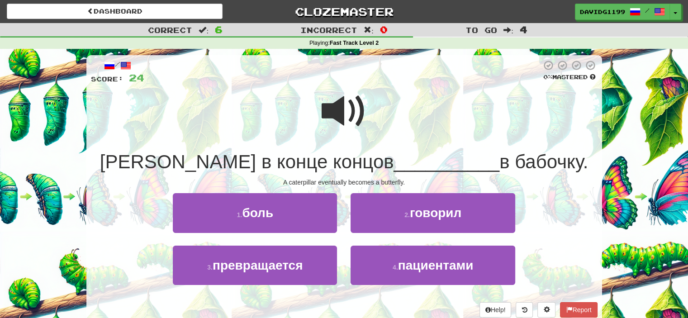
click at [349, 113] on span at bounding box center [343, 111] width 45 height 45
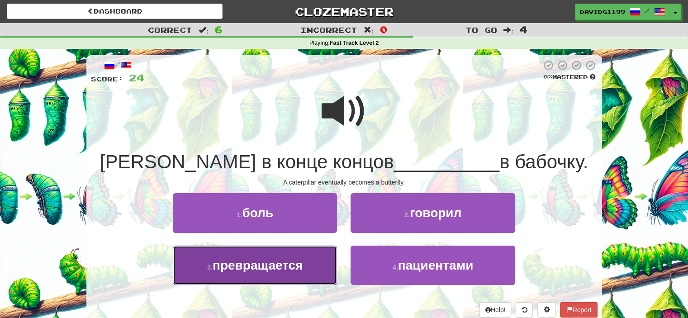
drag, startPoint x: 302, startPoint y: 259, endPoint x: 286, endPoint y: 268, distance: 18.4
click at [286, 268] on span "превращается" at bounding box center [257, 265] width 90 height 14
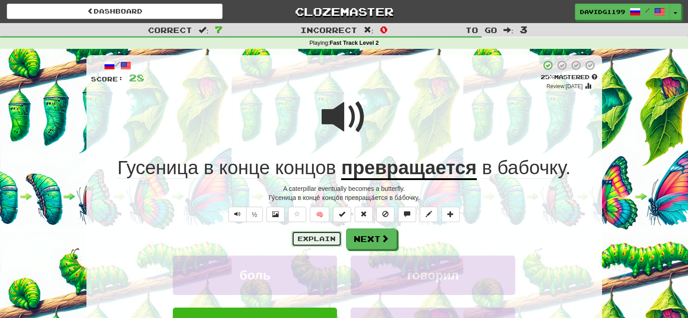
click at [324, 238] on button "Explain" at bounding box center [317, 238] width 50 height 15
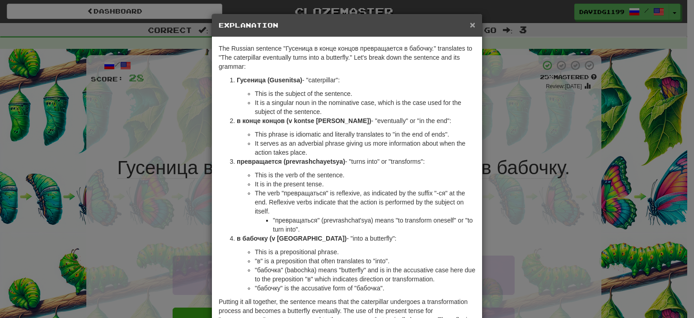
click at [470, 23] on span "×" at bounding box center [472, 24] width 5 height 10
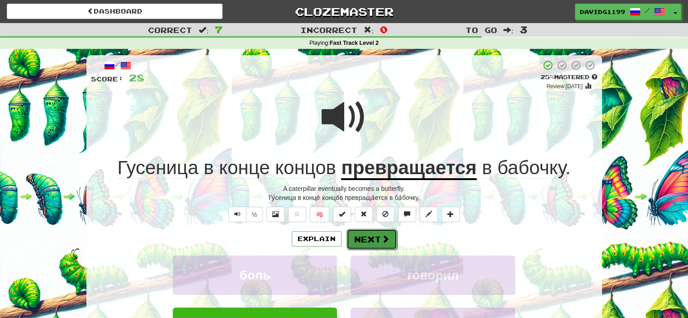
click at [373, 237] on button "Next" at bounding box center [371, 239] width 51 height 21
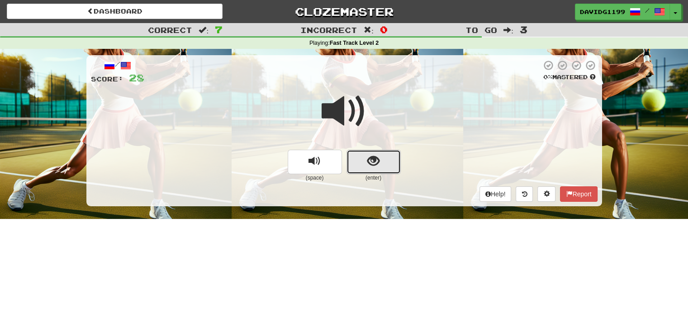
click at [362, 162] on button "show sentence" at bounding box center [373, 162] width 54 height 24
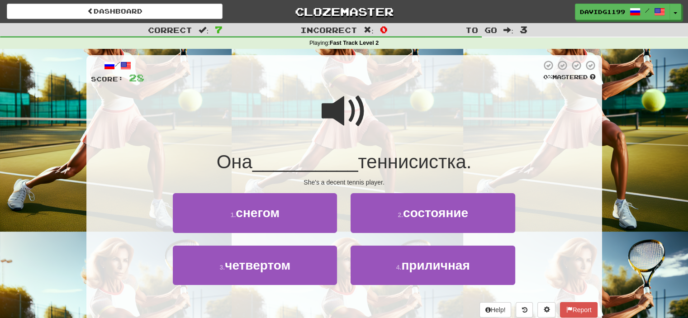
click at [335, 113] on span at bounding box center [343, 111] width 45 height 45
click at [330, 107] on span at bounding box center [343, 111] width 45 height 45
click at [354, 110] on span at bounding box center [343, 111] width 45 height 45
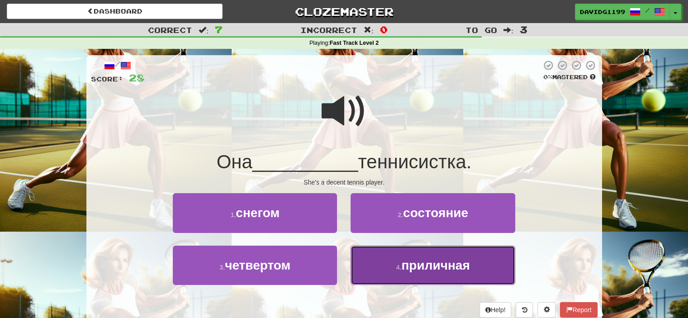
click at [412, 267] on span "приличная" at bounding box center [435, 265] width 68 height 14
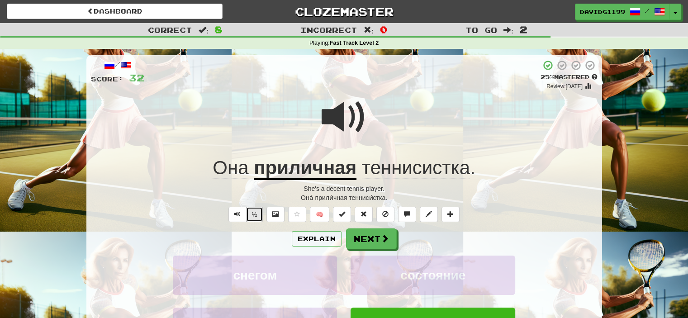
click at [255, 212] on button "½" at bounding box center [254, 214] width 17 height 15
click at [253, 213] on button "½" at bounding box center [254, 214] width 17 height 15
click at [312, 238] on button "Explain" at bounding box center [317, 238] width 50 height 15
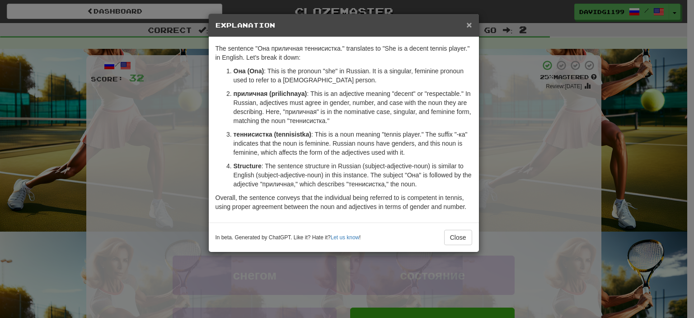
click at [467, 25] on span "×" at bounding box center [469, 24] width 5 height 10
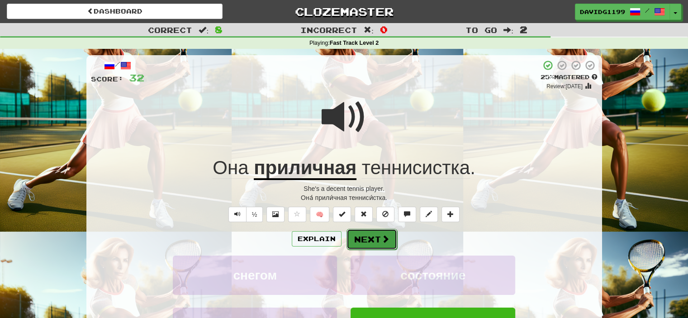
click at [366, 240] on button "Next" at bounding box center [371, 239] width 51 height 21
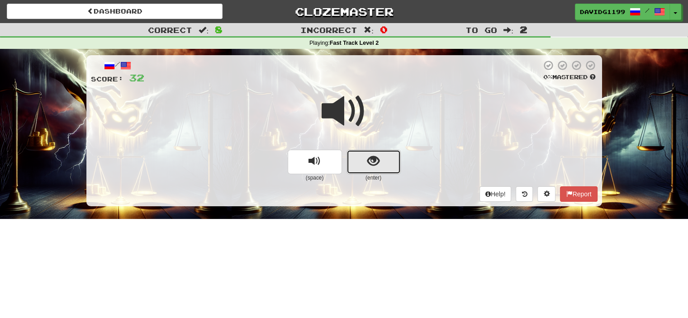
click at [360, 163] on button "show sentence" at bounding box center [373, 162] width 54 height 24
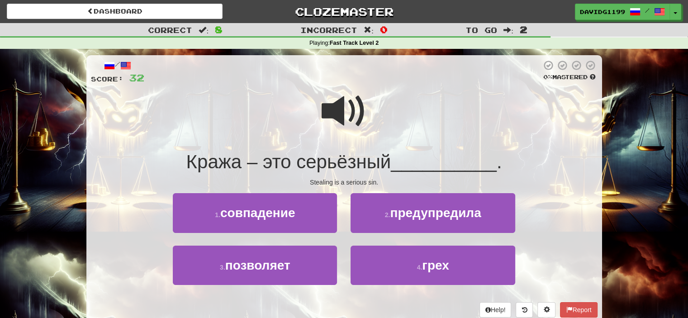
click at [345, 109] on span at bounding box center [343, 111] width 45 height 45
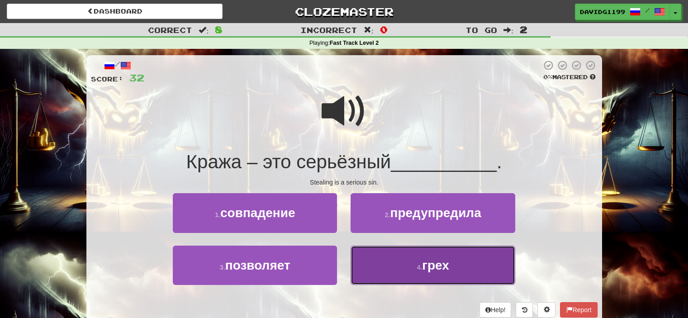
click at [434, 263] on span "грех" at bounding box center [435, 265] width 27 height 14
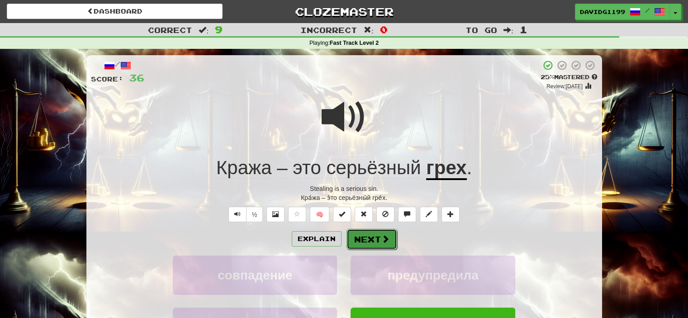
click at [373, 236] on button "Next" at bounding box center [371, 239] width 51 height 21
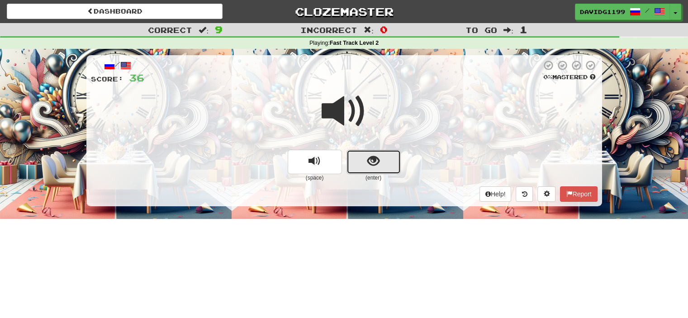
click at [371, 164] on span "show sentence" at bounding box center [373, 161] width 12 height 12
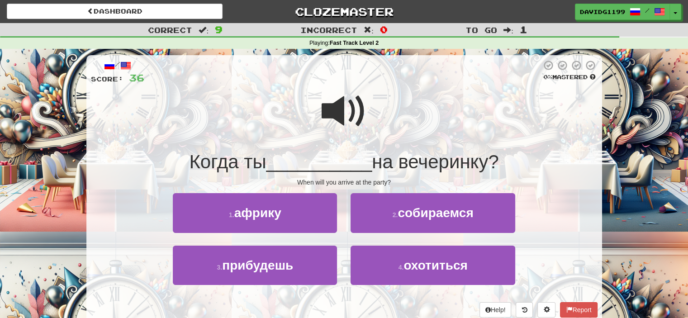
click at [348, 102] on span at bounding box center [343, 111] width 45 height 45
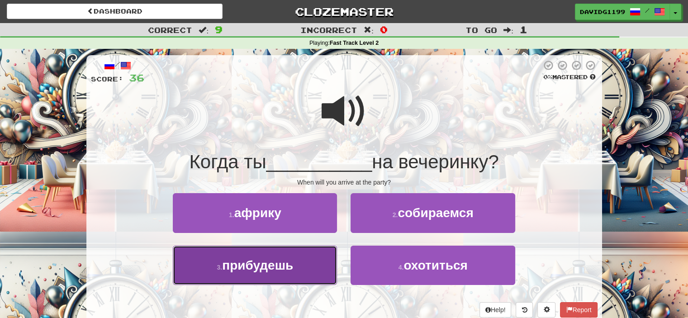
click at [307, 268] on button "3 . [GEOGRAPHIC_DATA]" at bounding box center [255, 264] width 164 height 39
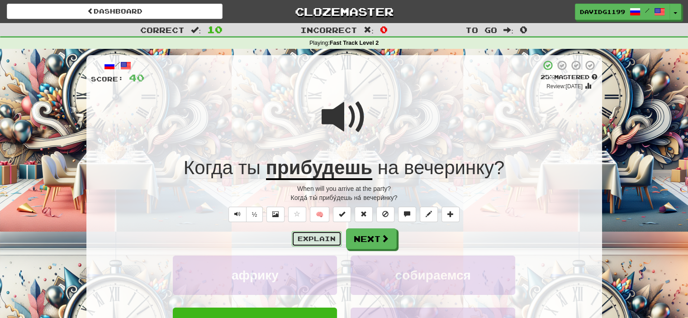
click at [324, 238] on button "Explain" at bounding box center [317, 238] width 50 height 15
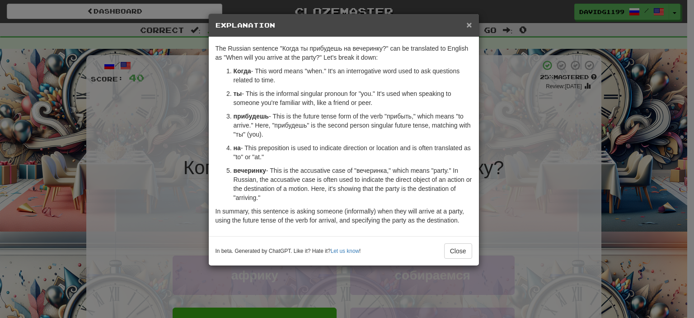
click at [470, 23] on span "×" at bounding box center [469, 24] width 5 height 10
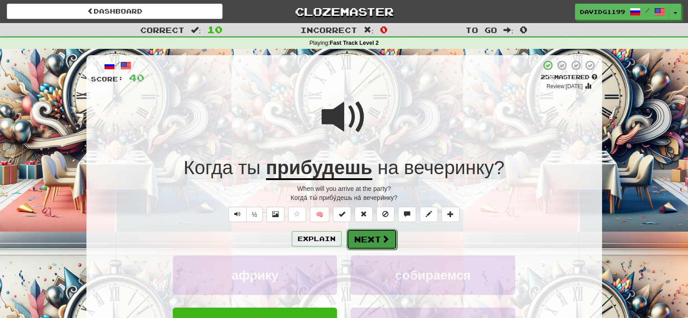
click at [375, 234] on button "Next" at bounding box center [371, 239] width 51 height 21
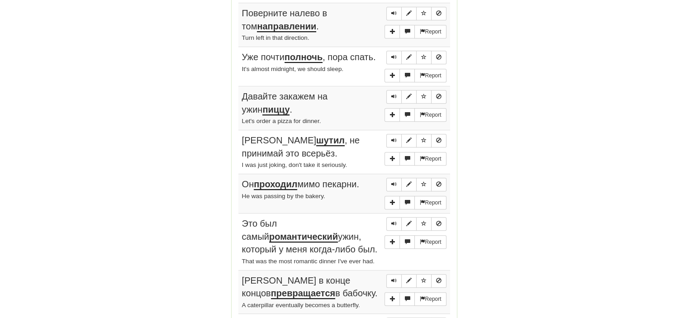
scroll to position [483, 0]
click at [393, 10] on span "Sentence controls" at bounding box center [393, 12] width 5 height 5
click at [394, 54] on span "Sentence controls" at bounding box center [393, 56] width 5 height 5
click at [392, 94] on span "Sentence controls" at bounding box center [393, 96] width 5 height 5
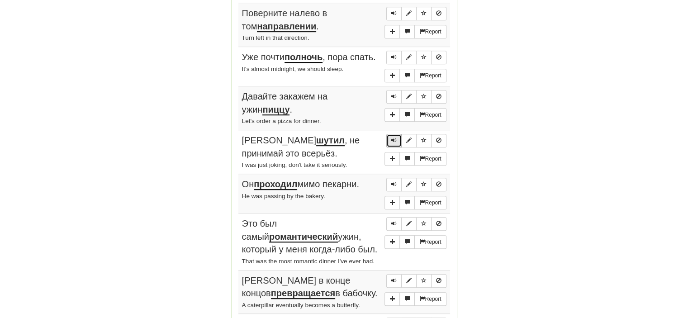
click at [392, 137] on span "Sentence controls" at bounding box center [393, 139] width 5 height 5
click at [391, 181] on span "Sentence controls" at bounding box center [393, 183] width 5 height 5
click at [392, 221] on span "Sentence controls" at bounding box center [393, 223] width 5 height 5
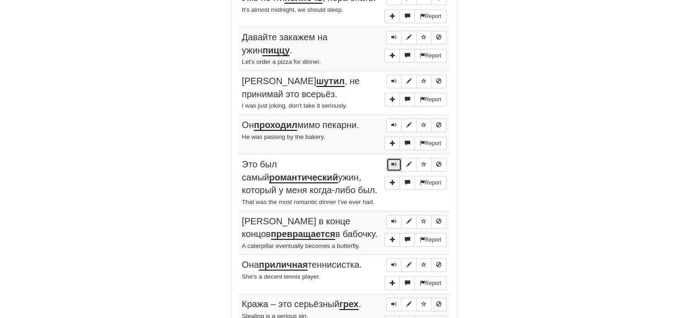
scroll to position [542, 0]
click at [391, 218] on button "Sentence controls" at bounding box center [393, 221] width 15 height 14
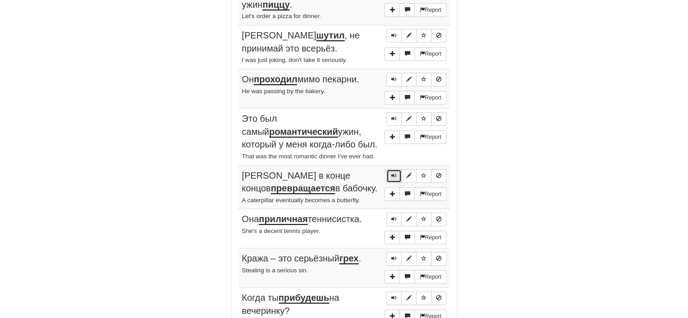
scroll to position [608, 0]
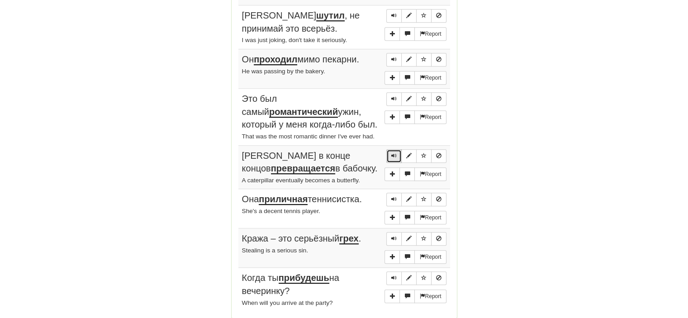
click at [393, 153] on span "Sentence controls" at bounding box center [393, 155] width 5 height 5
click at [392, 196] on span "Sentence controls" at bounding box center [393, 198] width 5 height 5
click at [392, 236] on span "Sentence controls" at bounding box center [393, 238] width 5 height 5
click at [392, 275] on span "Sentence controls" at bounding box center [393, 277] width 5 height 5
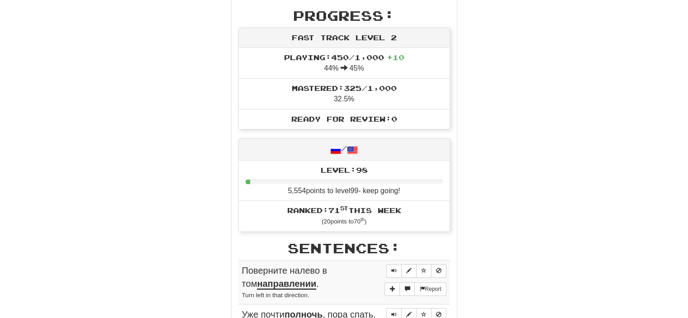
scroll to position [204, 0]
